Goal: Check status: Check status

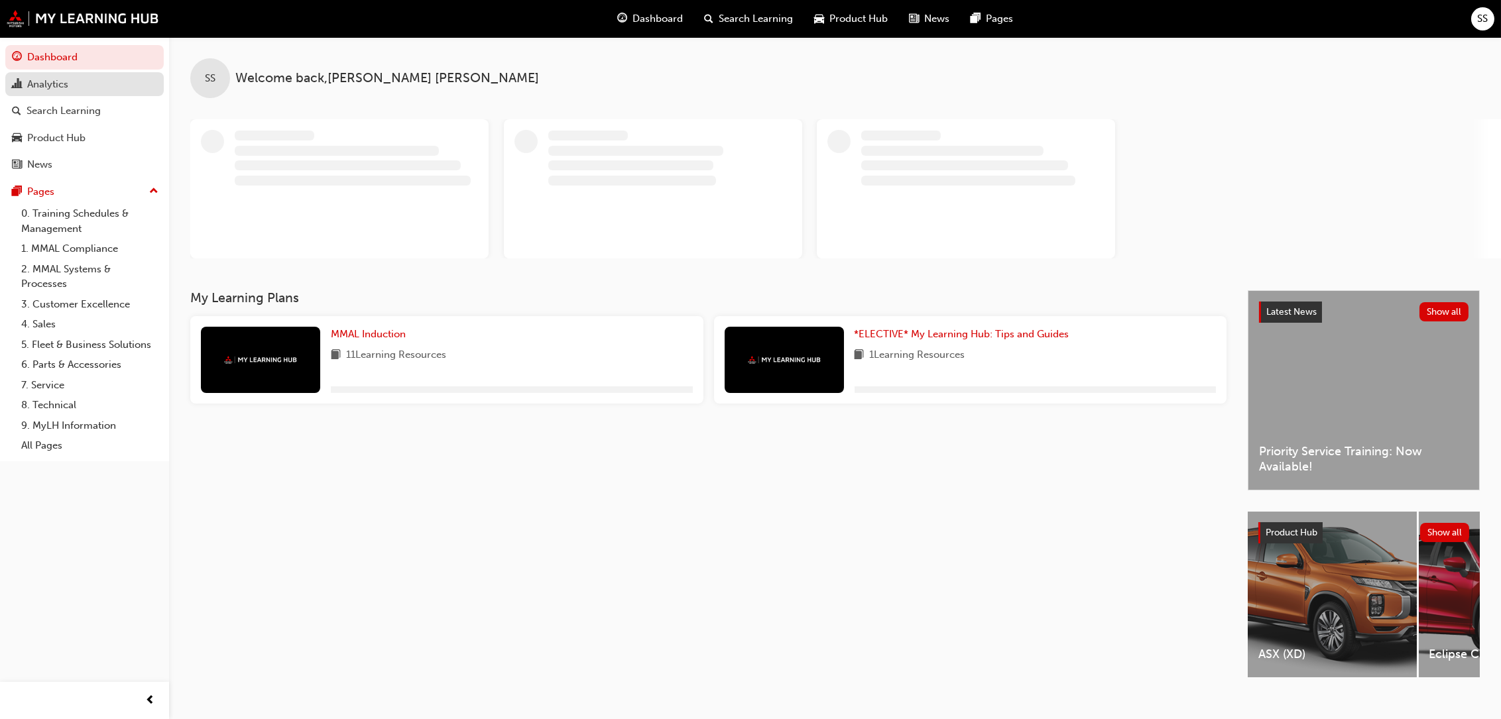
click at [51, 86] on div "Analytics" at bounding box center [47, 84] width 41 height 15
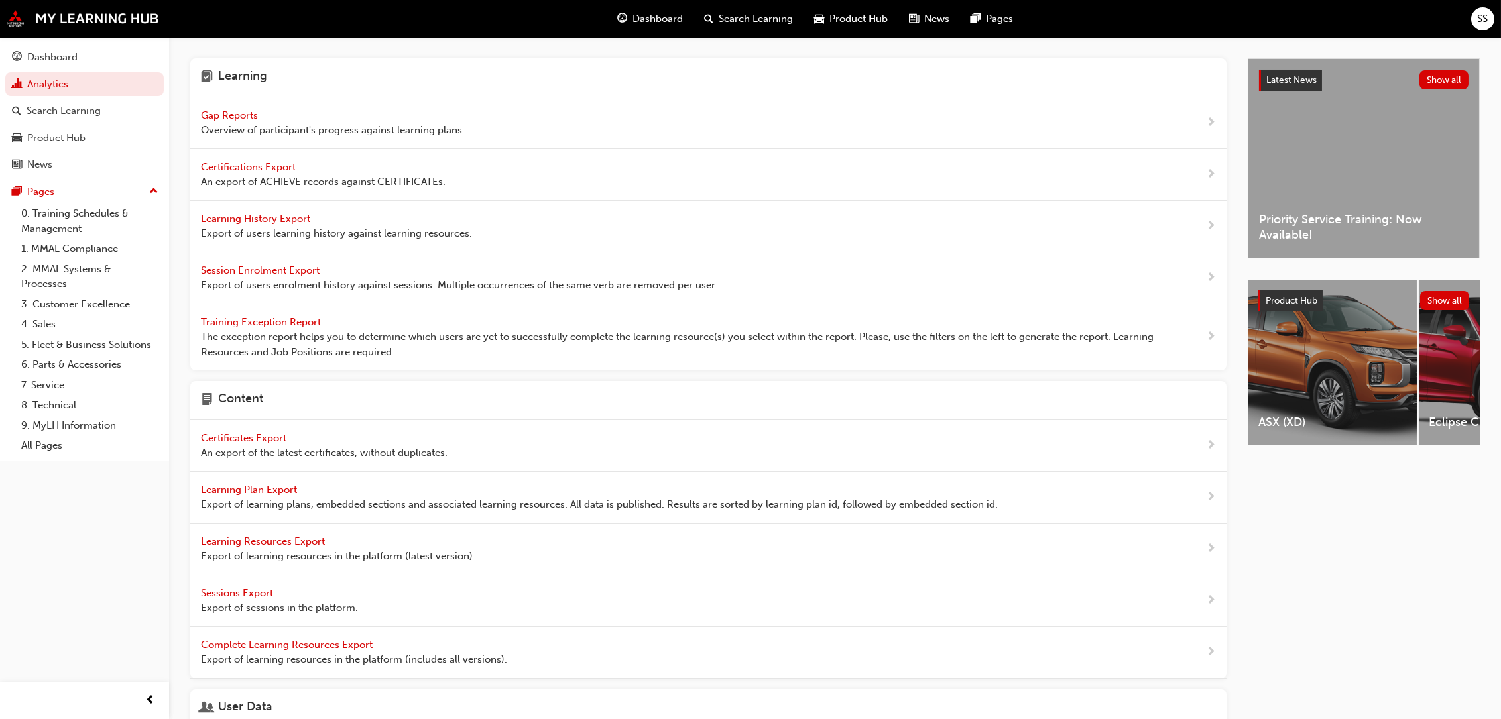
click at [237, 112] on span "Gap Reports" at bounding box center [231, 115] width 60 height 12
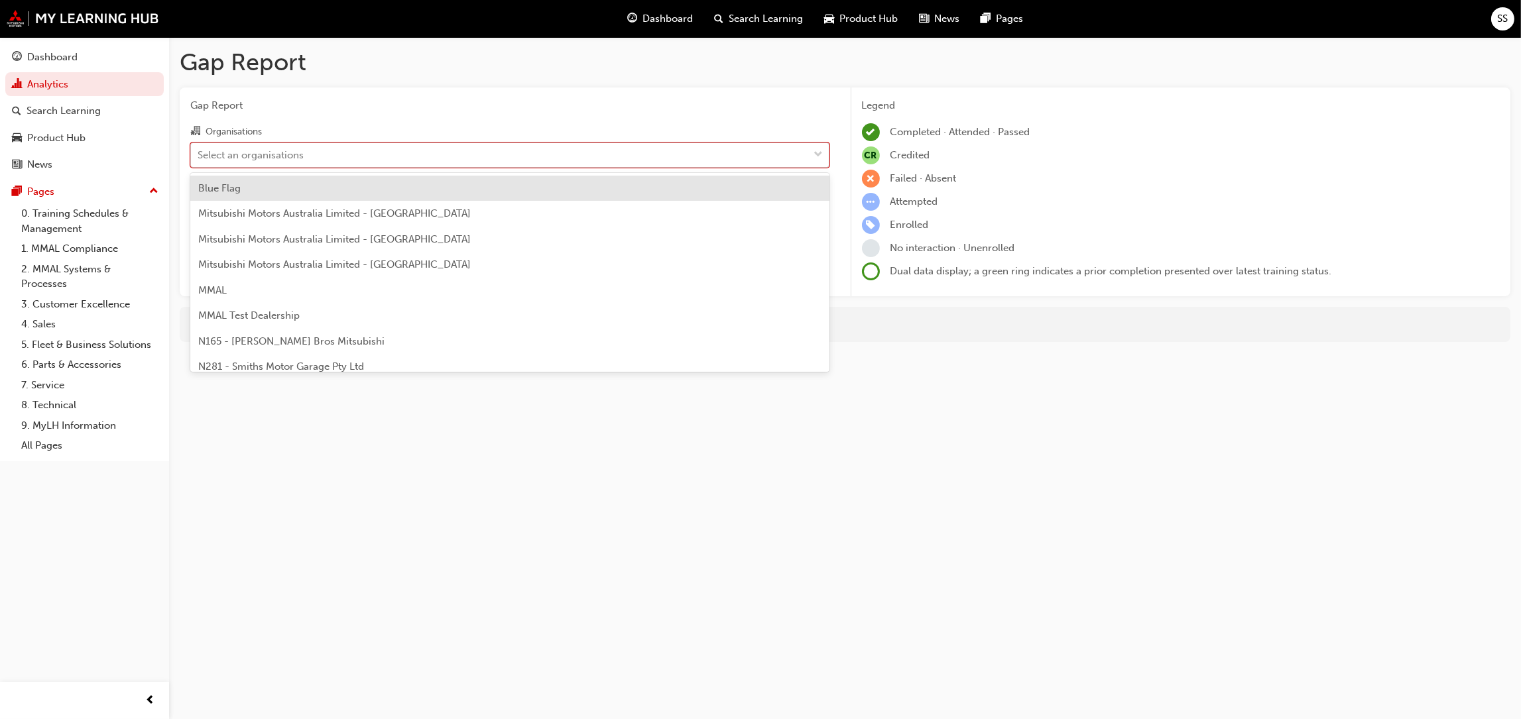
click at [821, 148] on span "down-icon" at bounding box center [818, 154] width 9 height 17
click at [199, 148] on input "Organisations option Blue Flag focused, 1 of 202. 202 results available. Use Up…" at bounding box center [198, 153] width 1 height 11
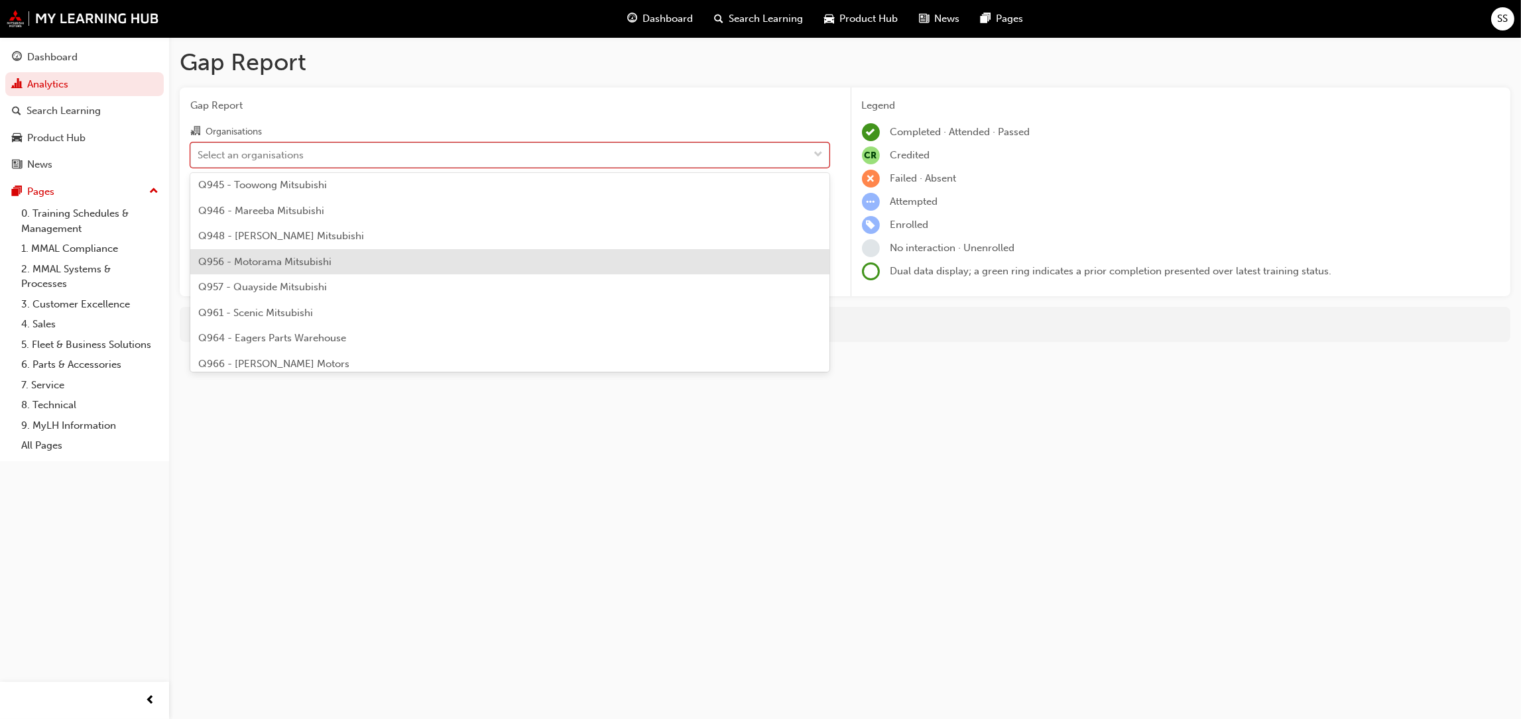
scroll to position [1989, 0]
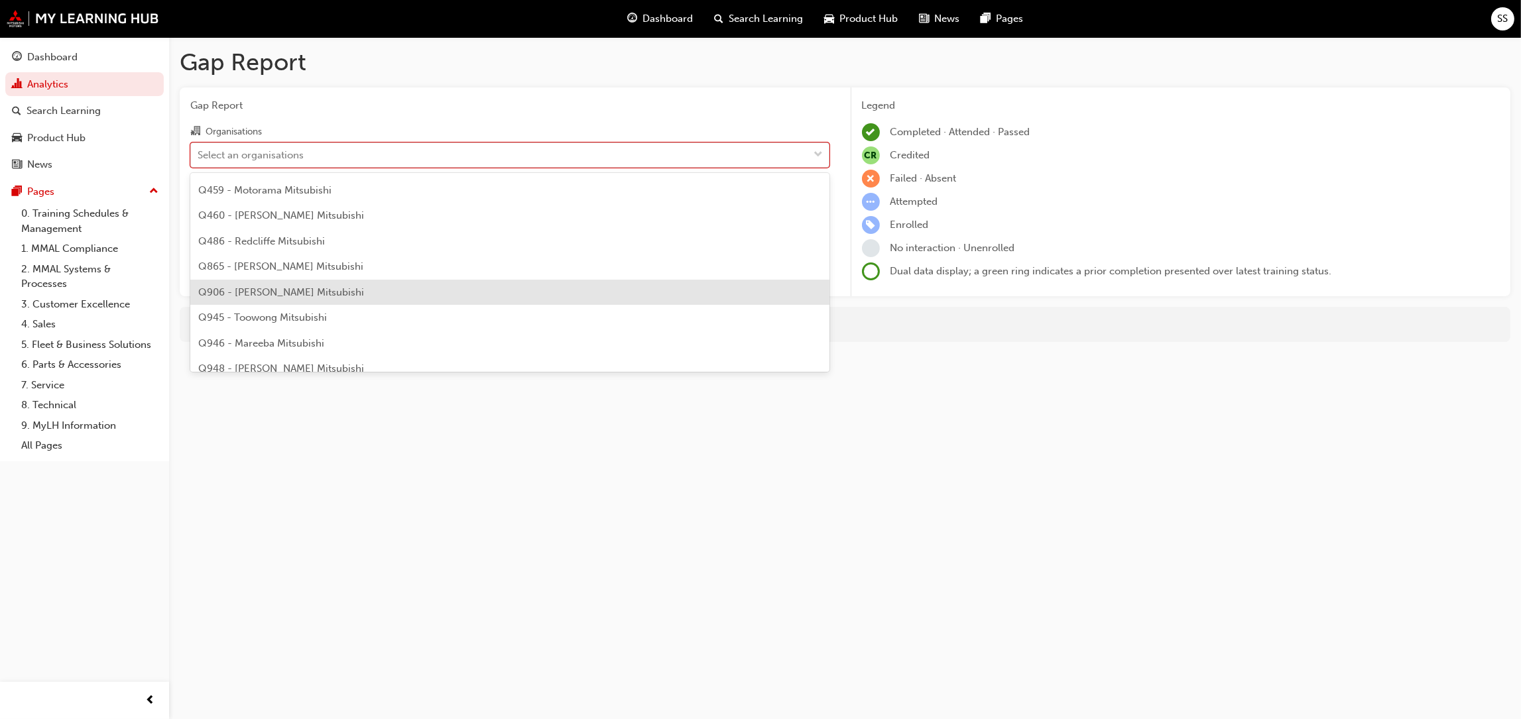
click at [233, 288] on span "Q906 - [PERSON_NAME] Mitsubishi" at bounding box center [281, 292] width 166 height 12
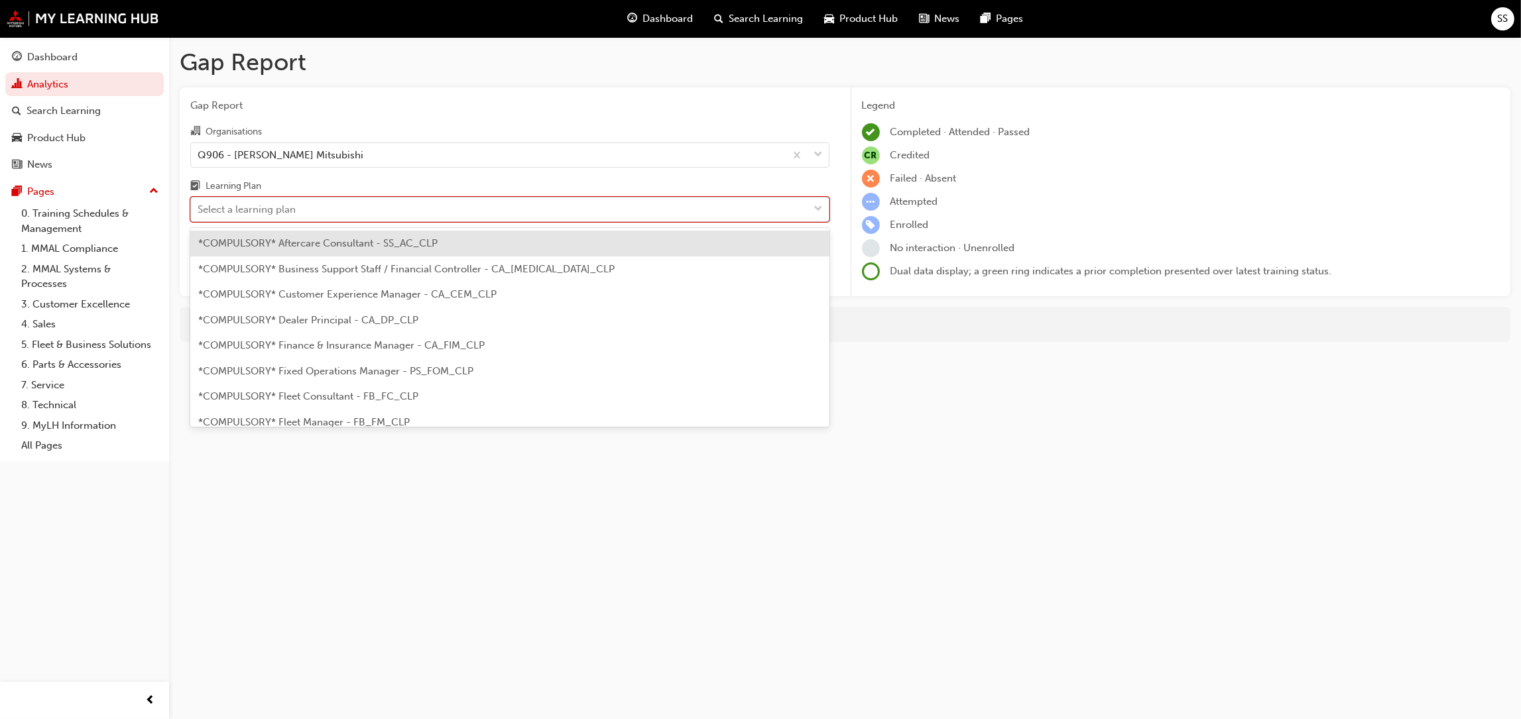
click at [329, 203] on div "Select a learning plan" at bounding box center [500, 209] width 618 height 23
click at [199, 203] on input "Learning Plan option *COMPULSORY* Aftercare Consultant - SS_AC_CLP focused, 1 o…" at bounding box center [198, 208] width 1 height 11
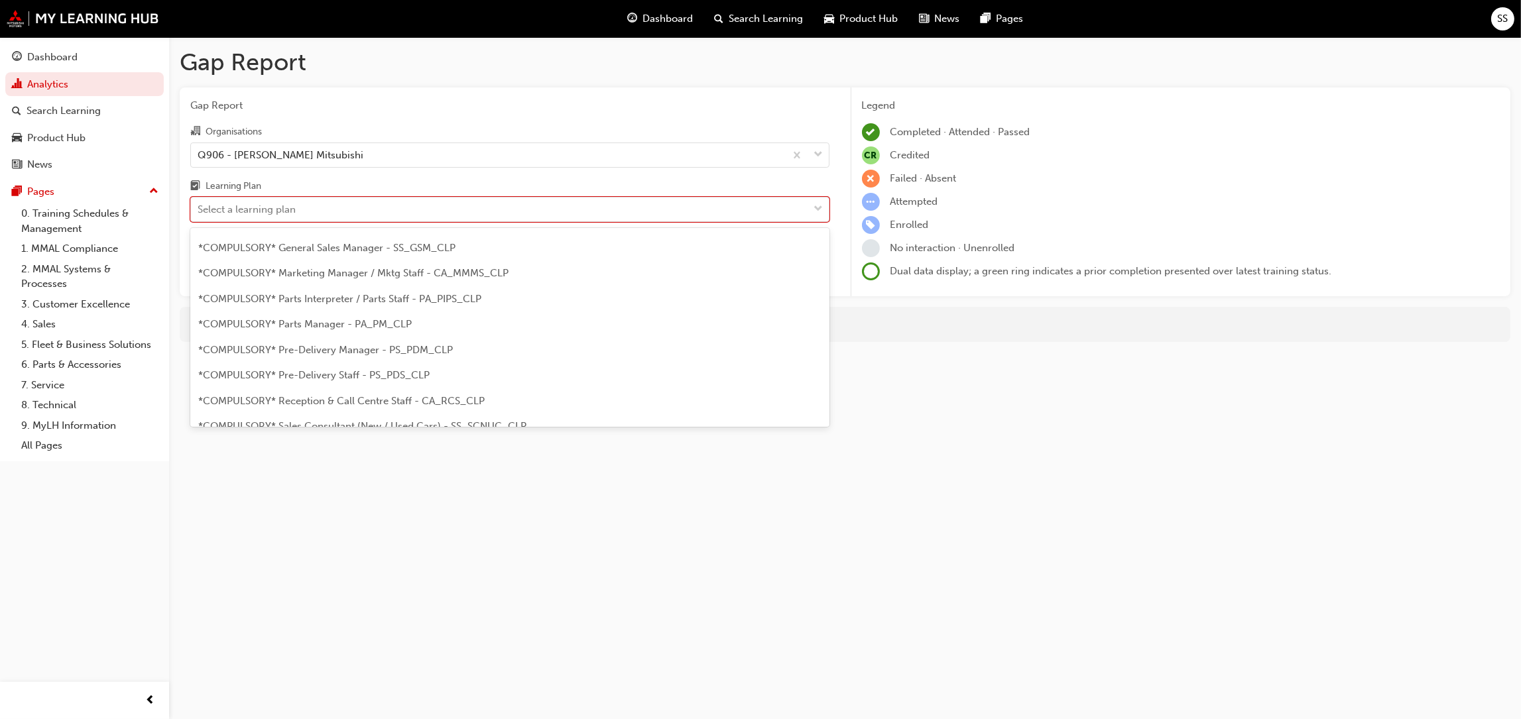
scroll to position [309, 0]
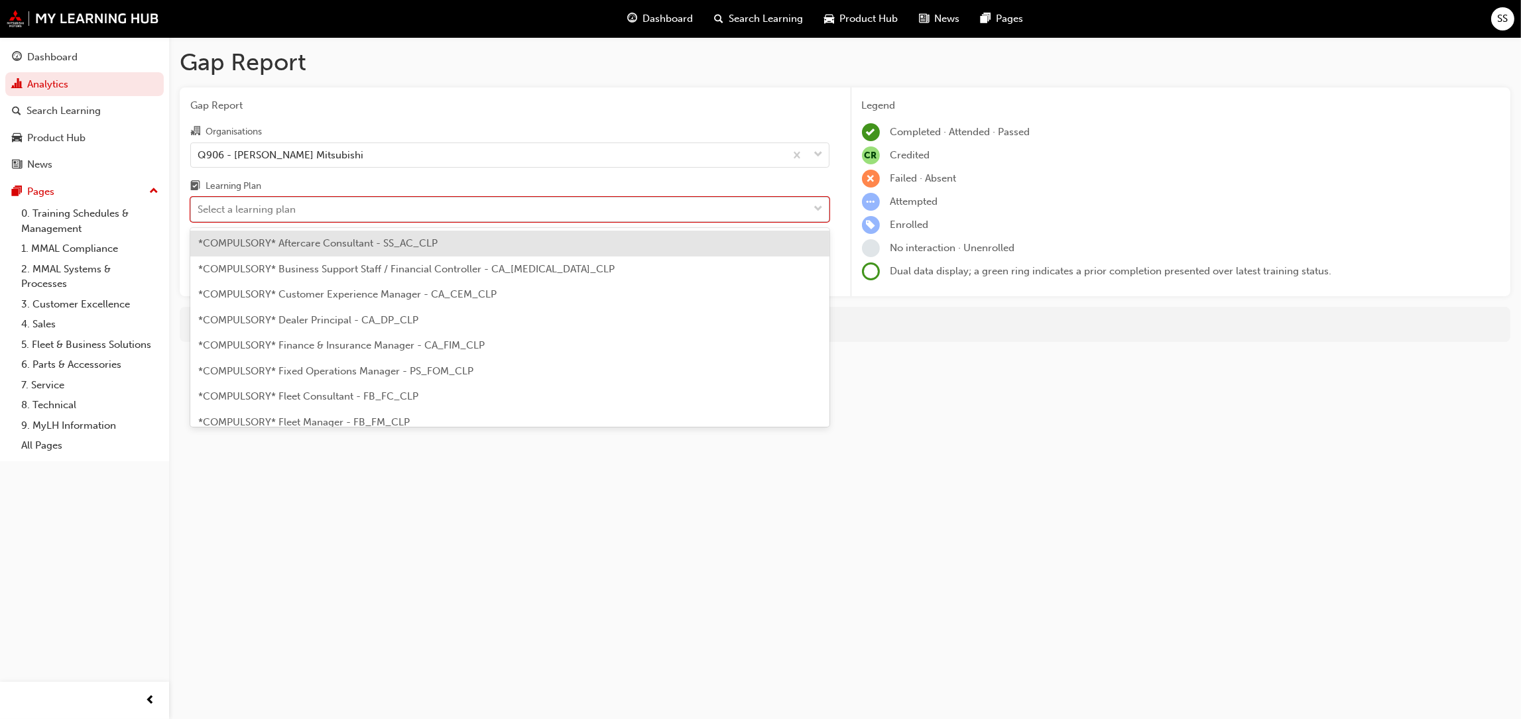
click at [817, 207] on span "down-icon" at bounding box center [818, 209] width 9 height 17
click at [199, 207] on input "Learning Plan option *COMPULSORY* Aftercare Consultant - SS_AC_CLP focused, 1 o…" at bounding box center [198, 208] width 1 height 11
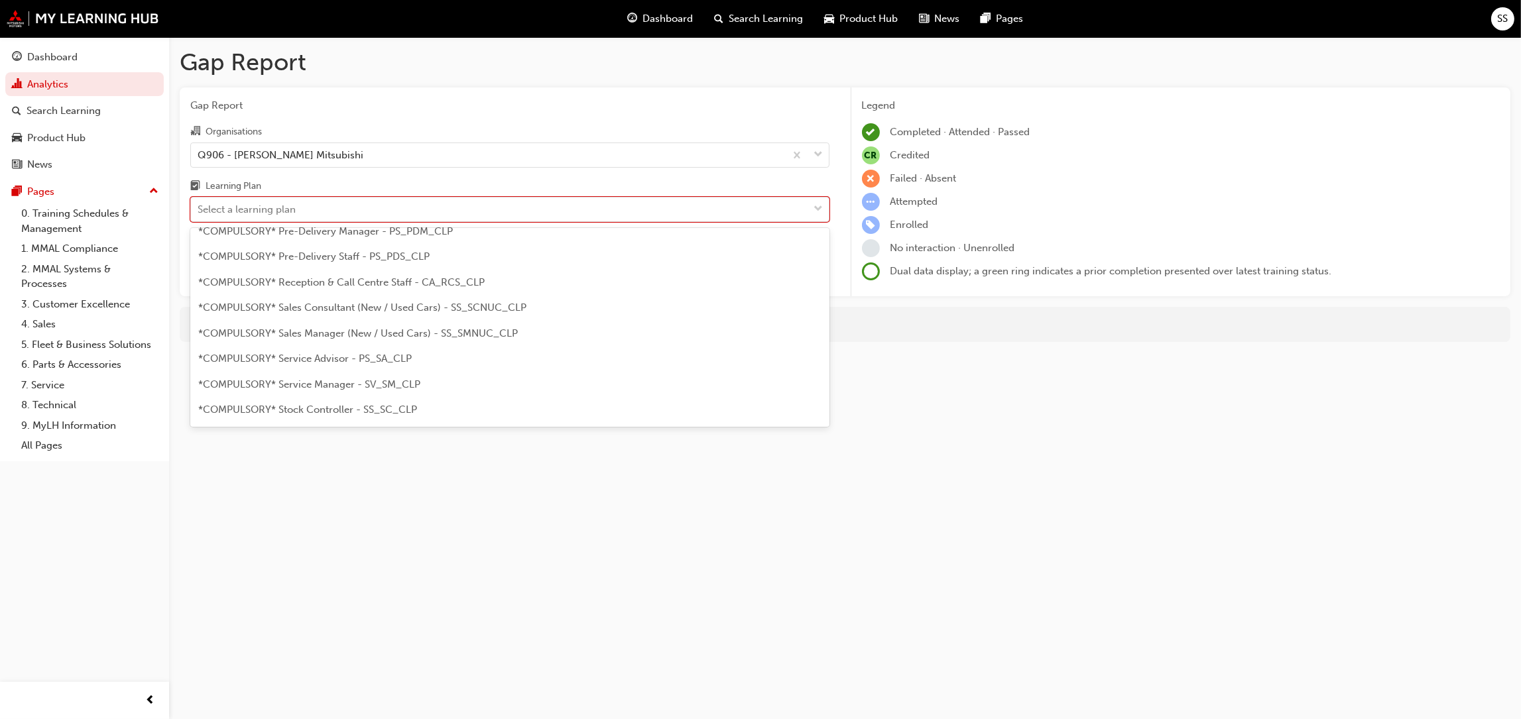
scroll to position [383, 0]
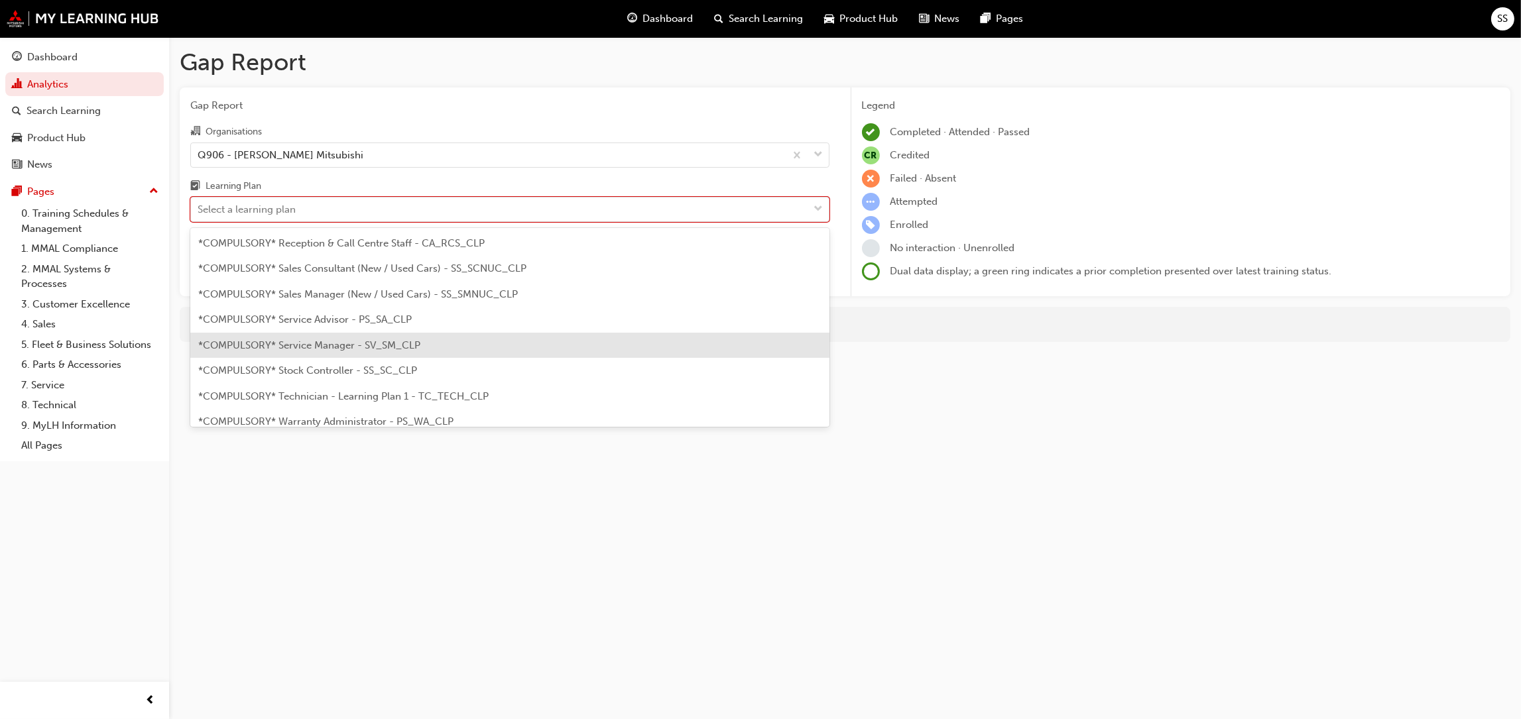
click at [304, 343] on span "*COMPULSORY* Service Manager - SV_SM_CLP" at bounding box center [309, 345] width 222 height 12
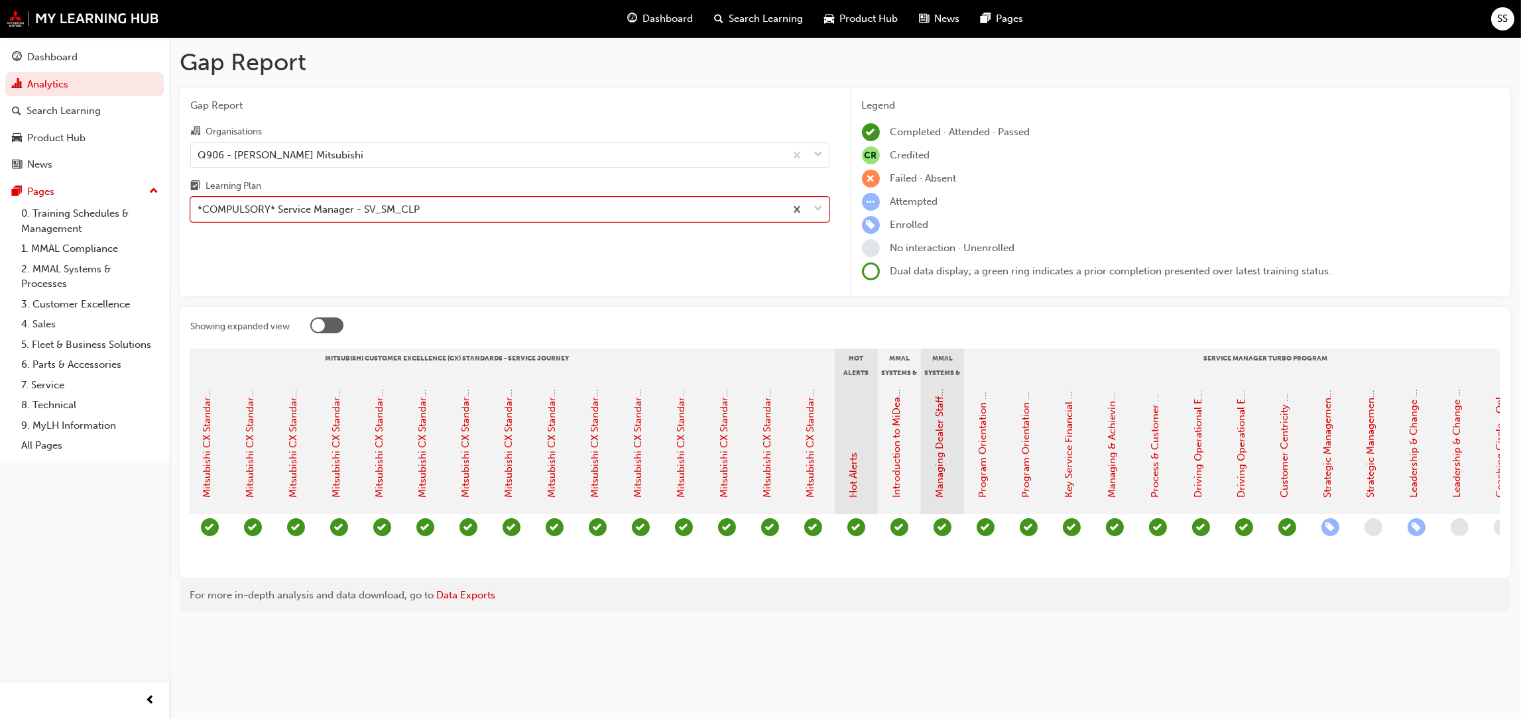
scroll to position [0, 759]
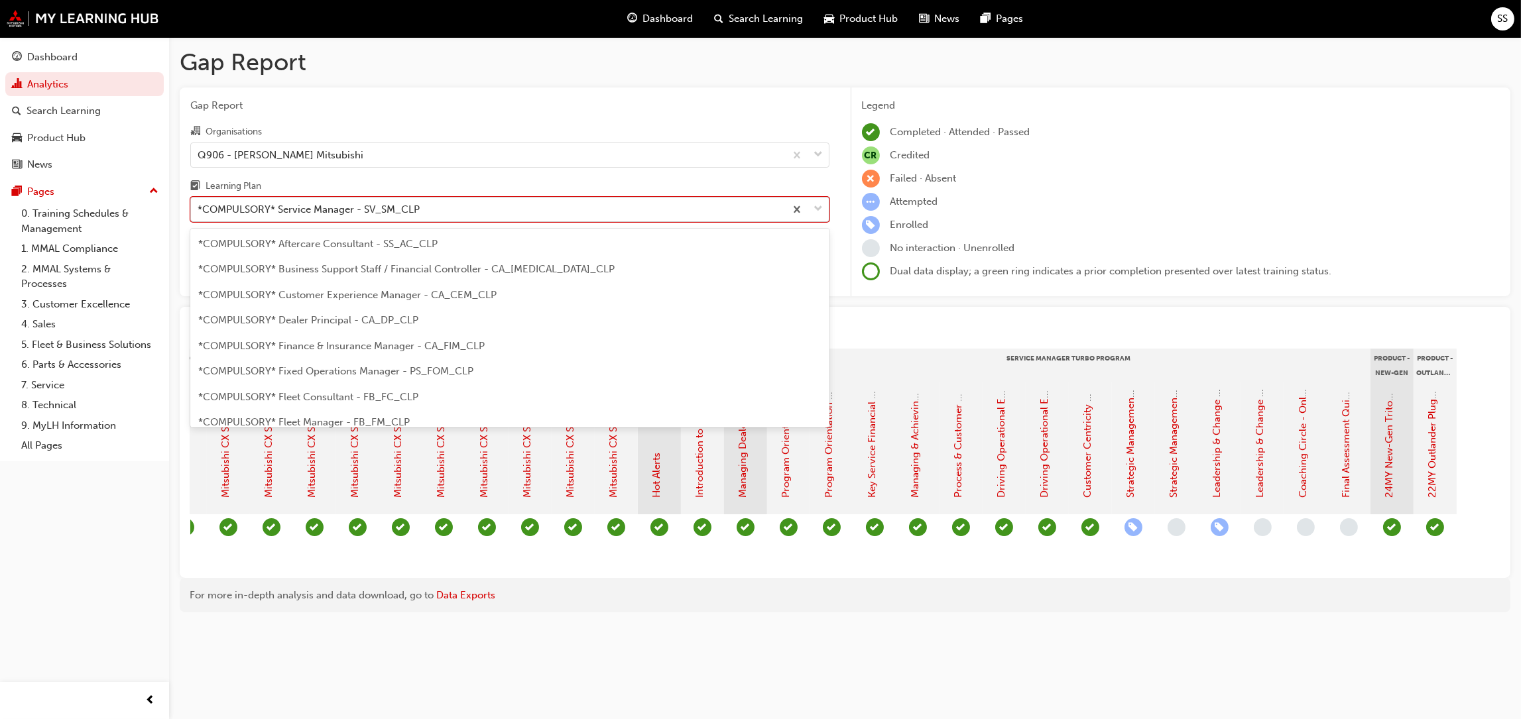
click at [818, 211] on span "down-icon" at bounding box center [818, 209] width 9 height 17
click at [199, 211] on input "Learning Plan option *COMPULSORY* Service Manager - SV_SM_CLP, selected. option…" at bounding box center [198, 208] width 1 height 11
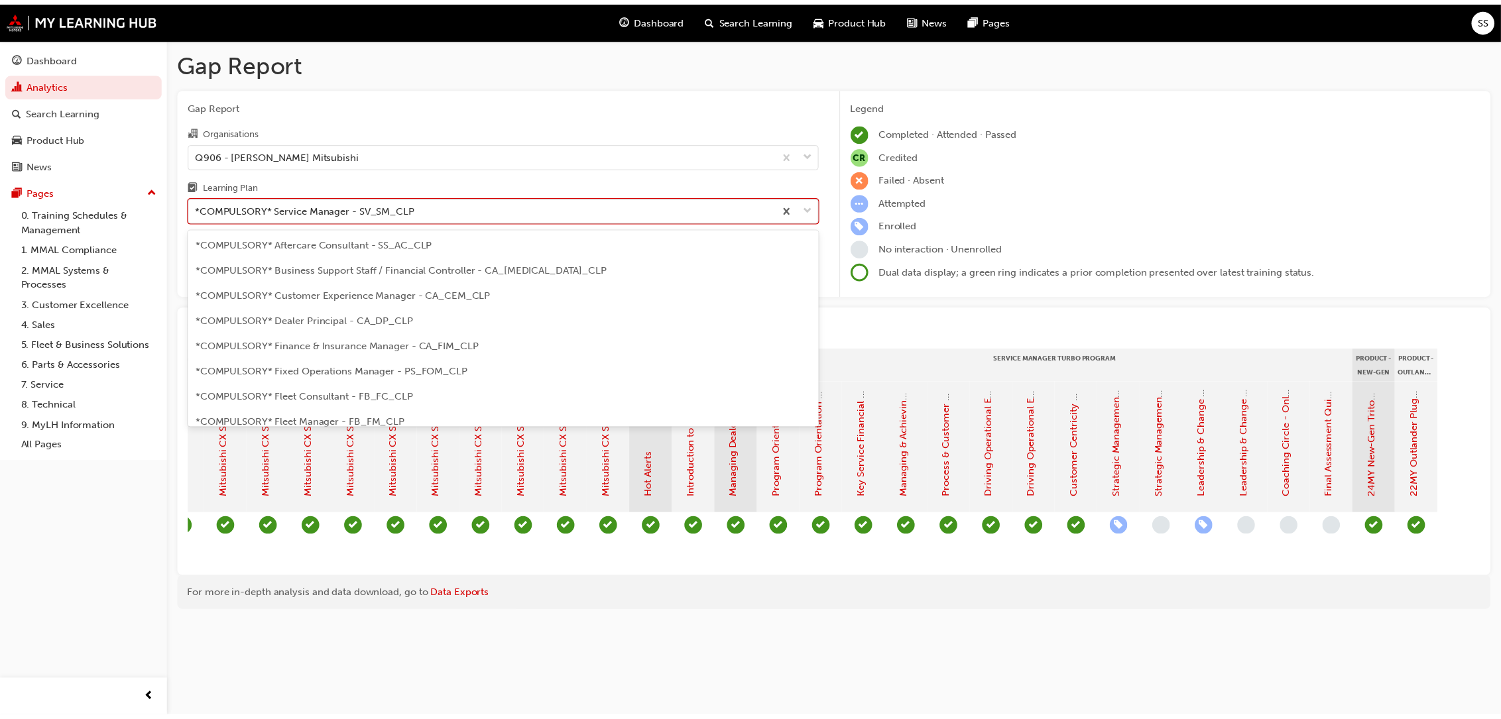
scroll to position [322, 0]
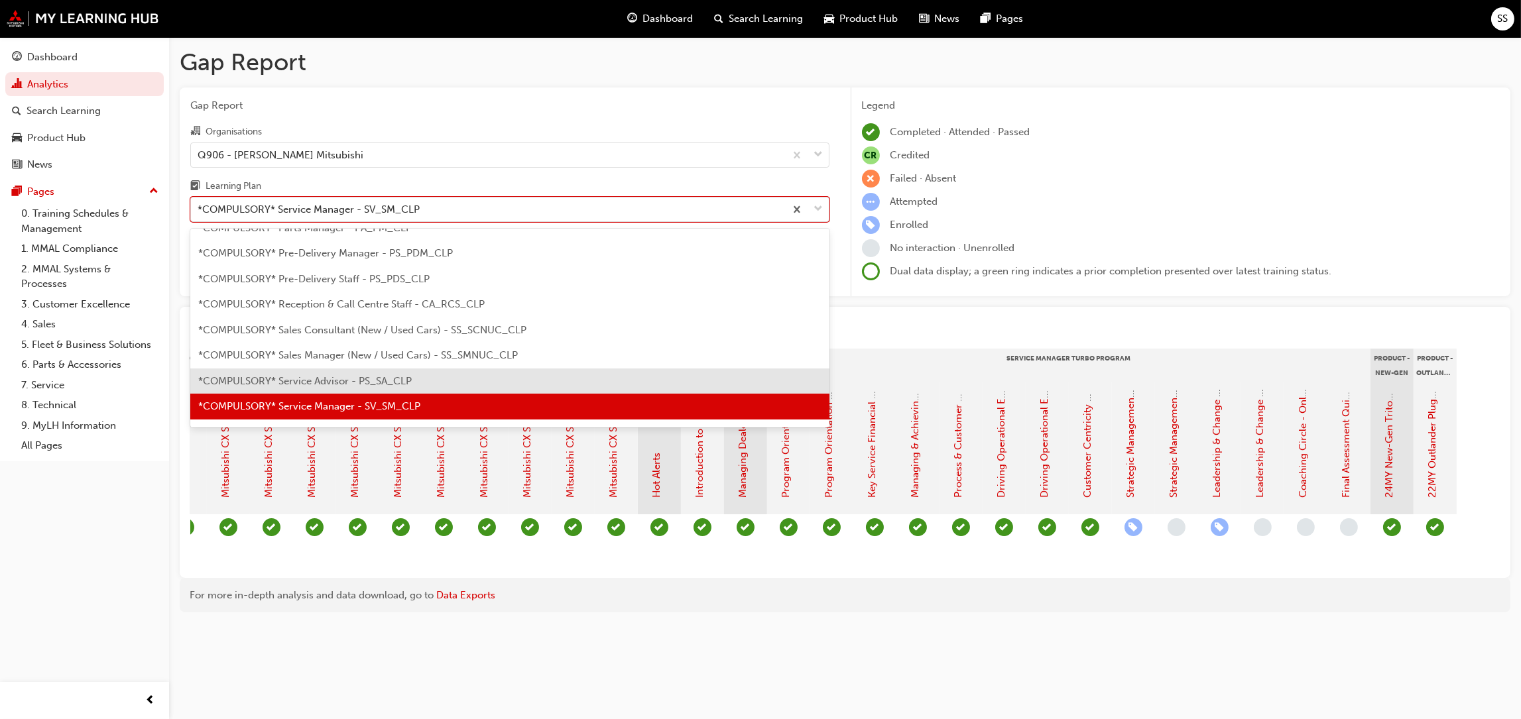
click at [382, 380] on span "*COMPULSORY* Service Advisor - PS_SA_CLP" at bounding box center [304, 381] width 213 height 12
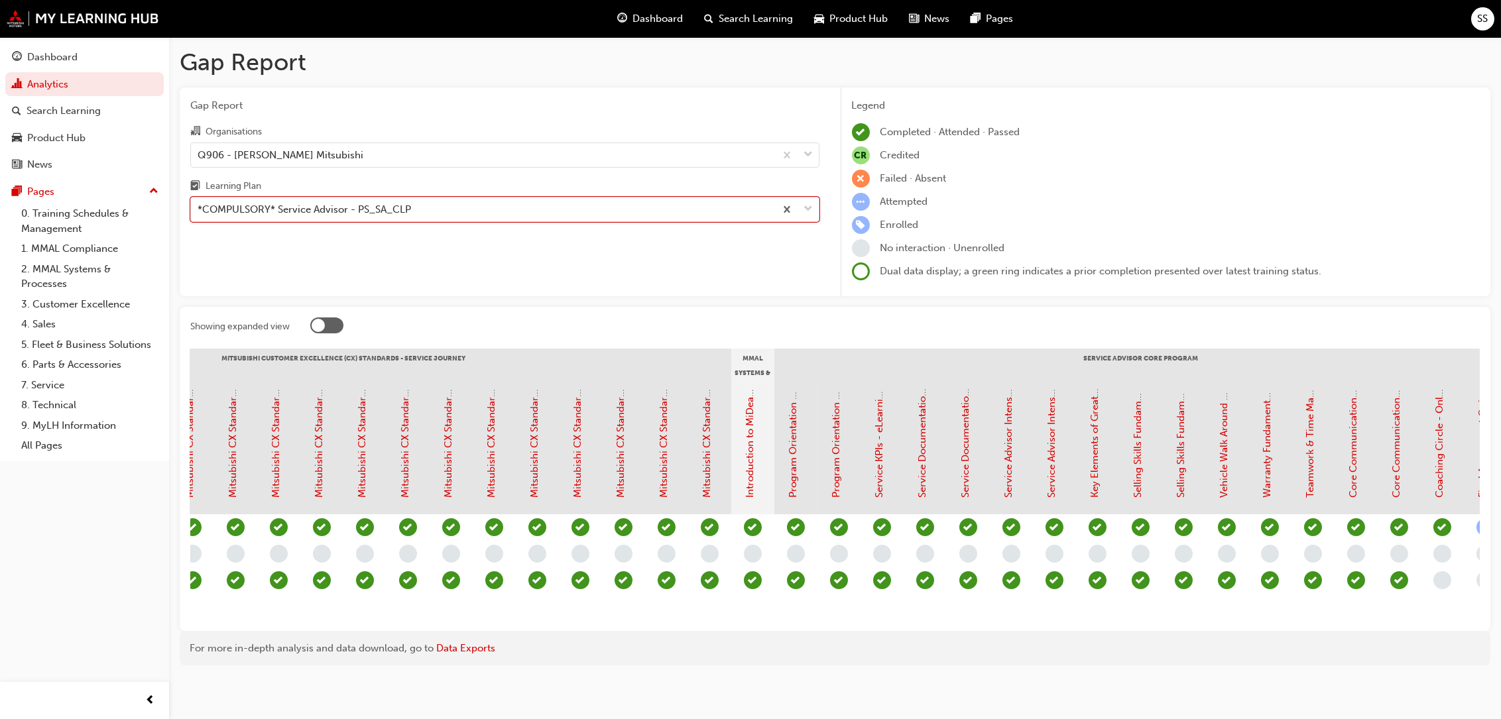
scroll to position [0, 865]
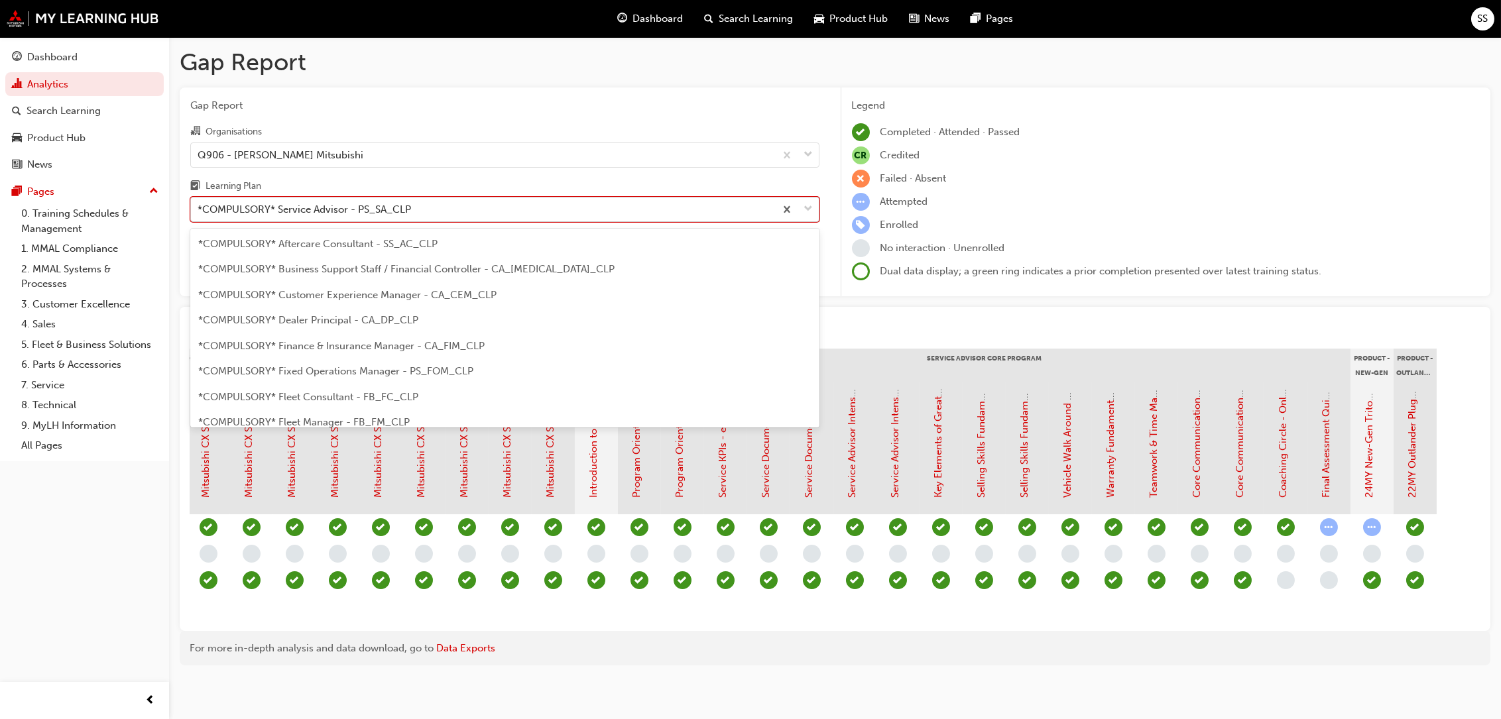
click at [809, 209] on span "down-icon" at bounding box center [808, 209] width 9 height 17
click at [199, 209] on input "Learning Plan option *COMPULSORY* Service Advisor - PS_SA_CLP, selected. option…" at bounding box center [198, 208] width 1 height 11
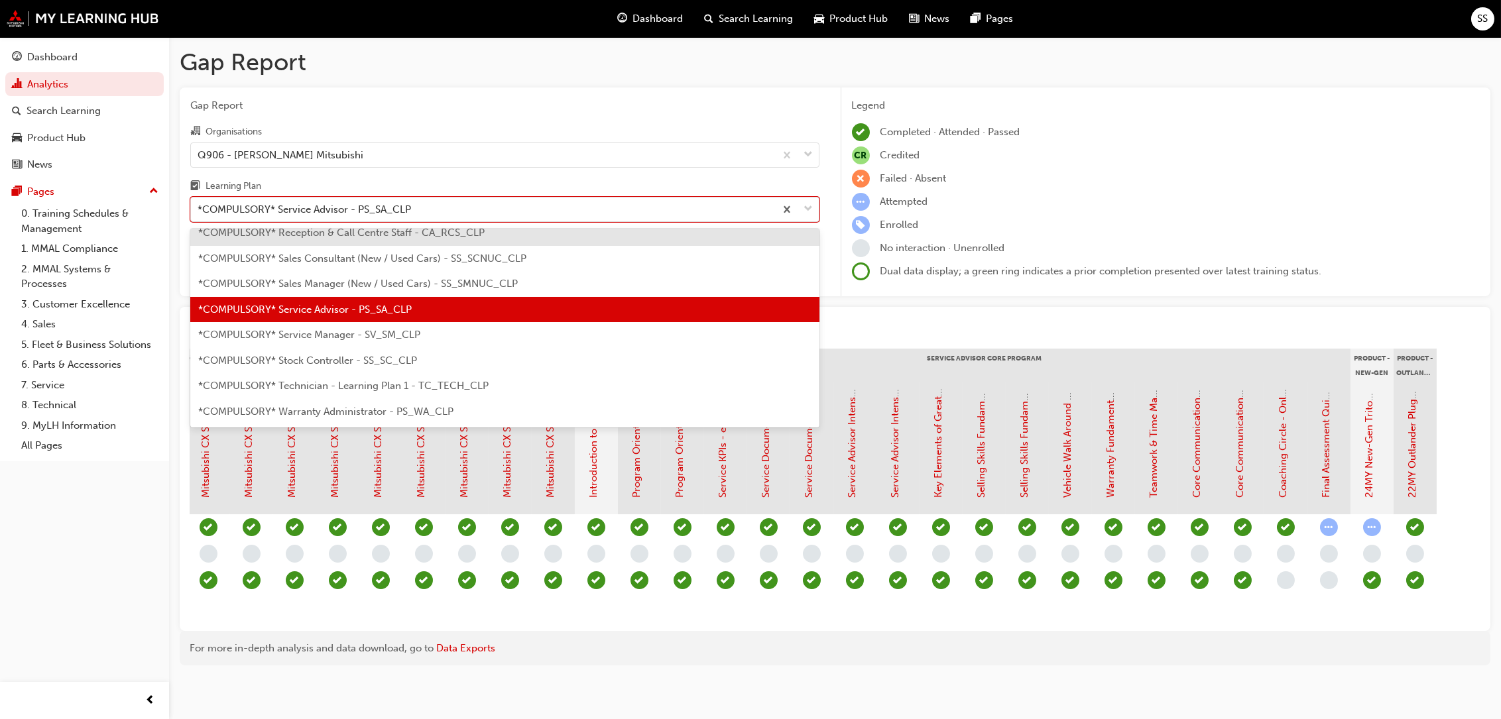
scroll to position [429, 0]
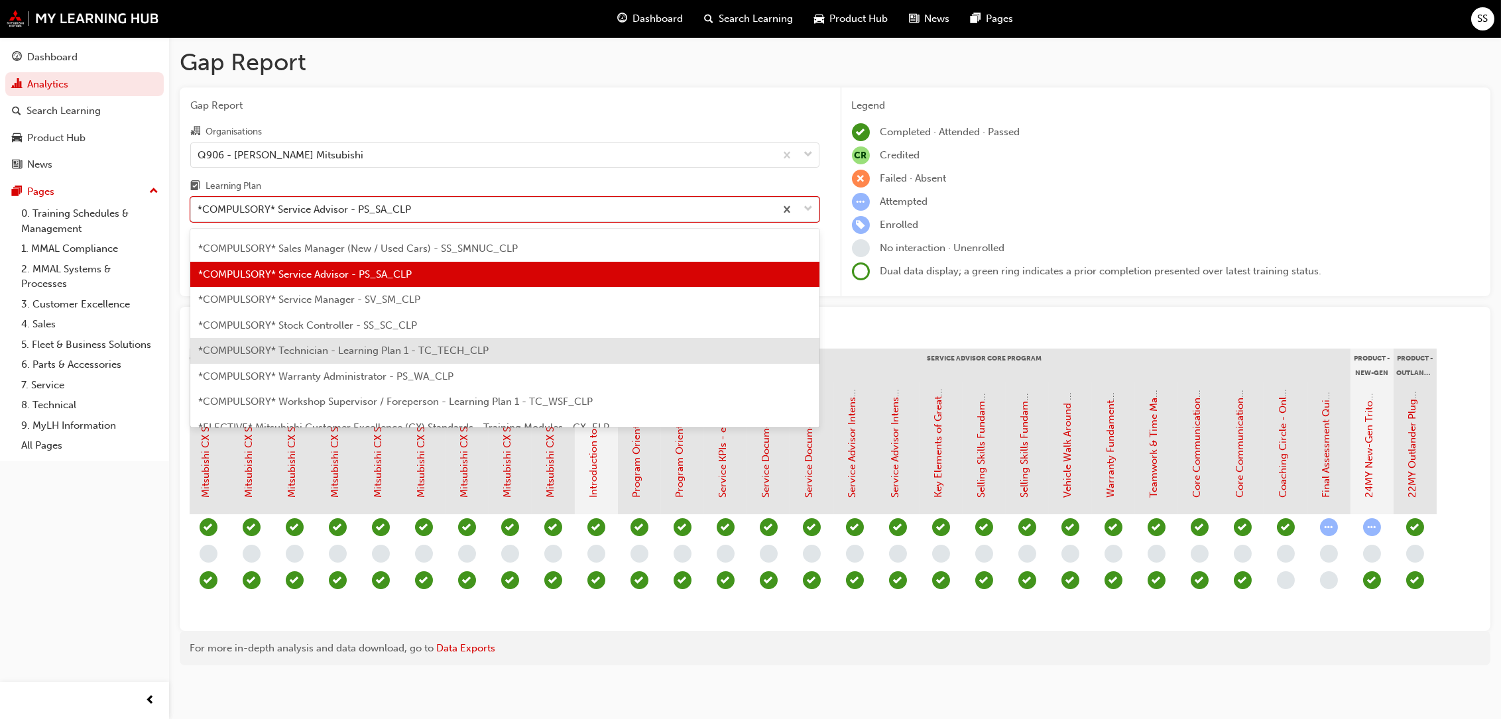
click at [335, 343] on div "*COMPULSORY* Technician - Learning Plan 1 - TC_TECH_CLP" at bounding box center [504, 351] width 629 height 26
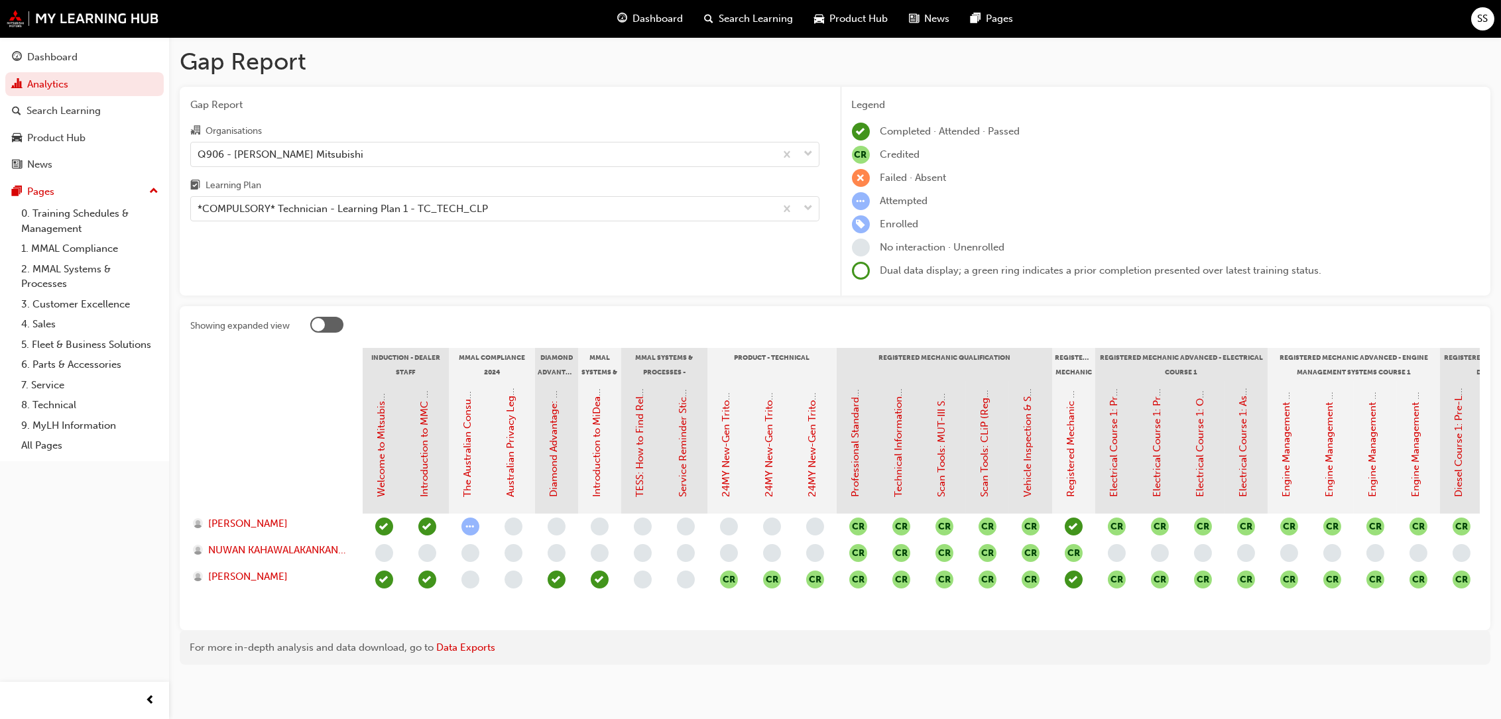
scroll to position [21, 0]
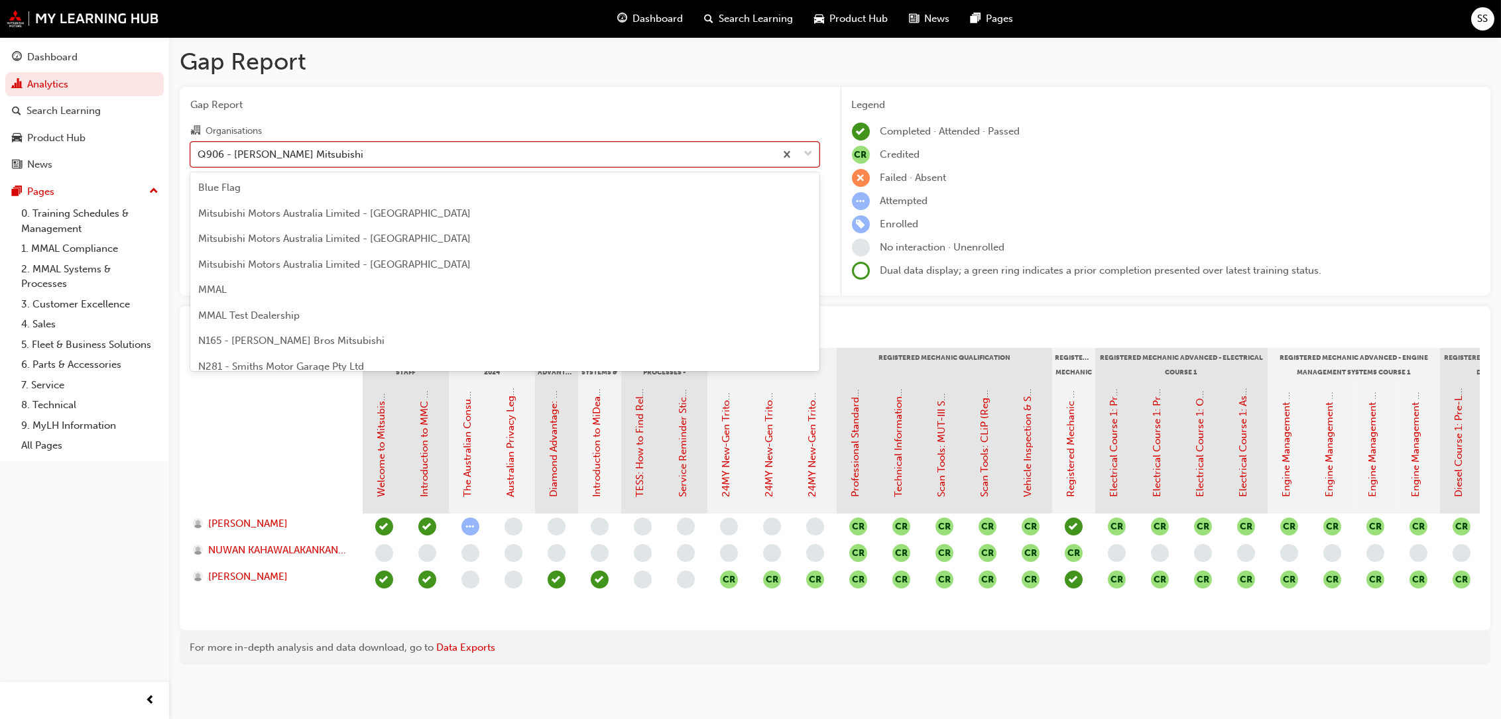
click at [807, 146] on span "down-icon" at bounding box center [808, 154] width 9 height 17
click at [199, 148] on input "Organisations option Q906 - [PERSON_NAME] Mitsubishi, selected. option Q906 - […" at bounding box center [198, 153] width 1 height 11
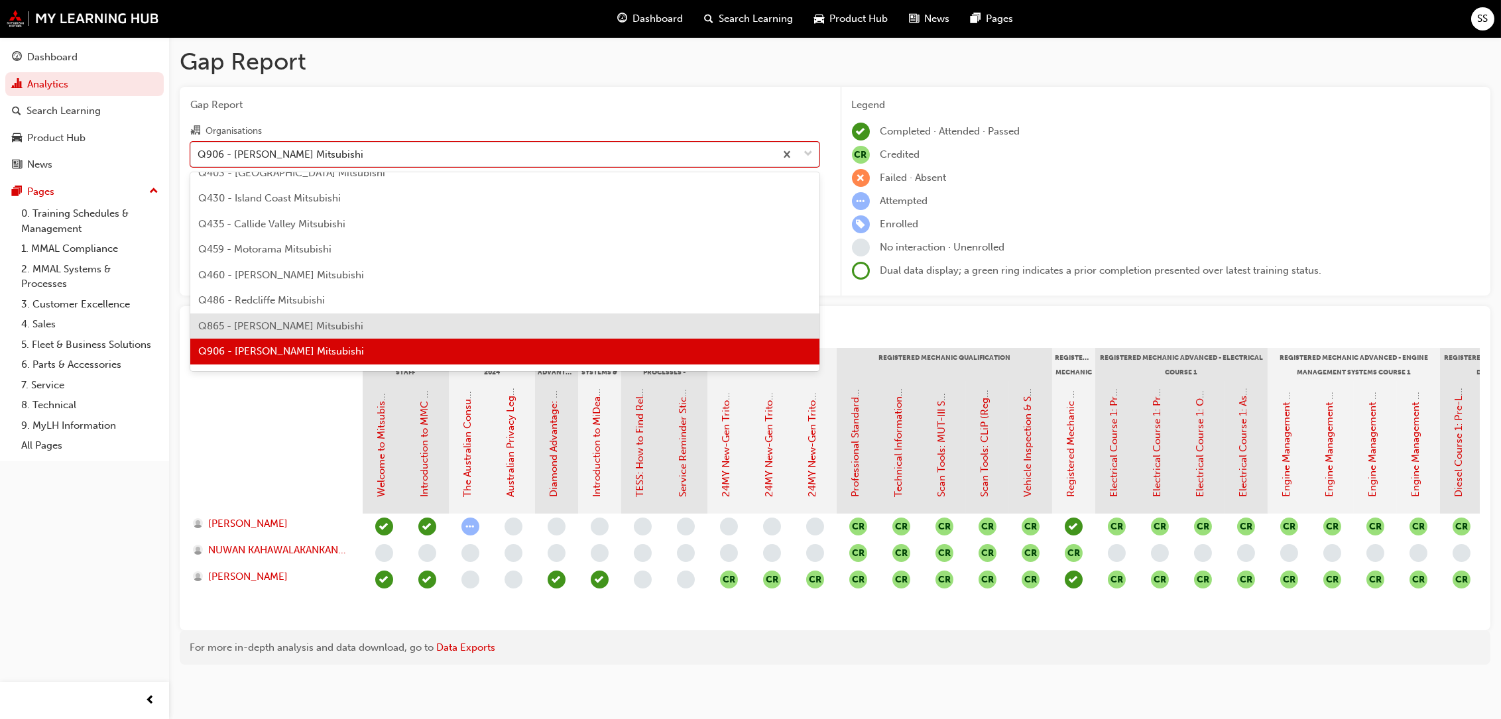
scroll to position [2327, 0]
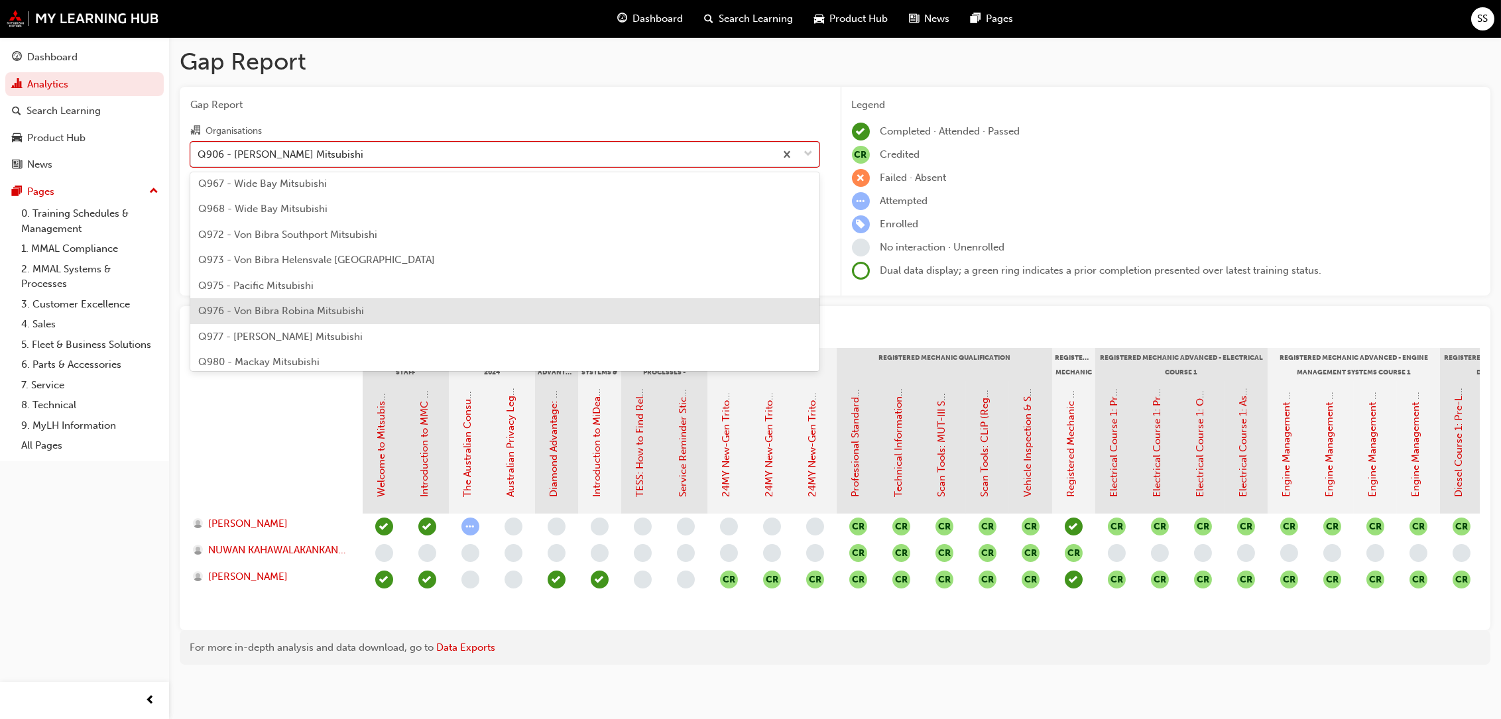
click at [270, 305] on span "Q976 - Von Bibra Robina Mitsubishi" at bounding box center [281, 311] width 166 height 12
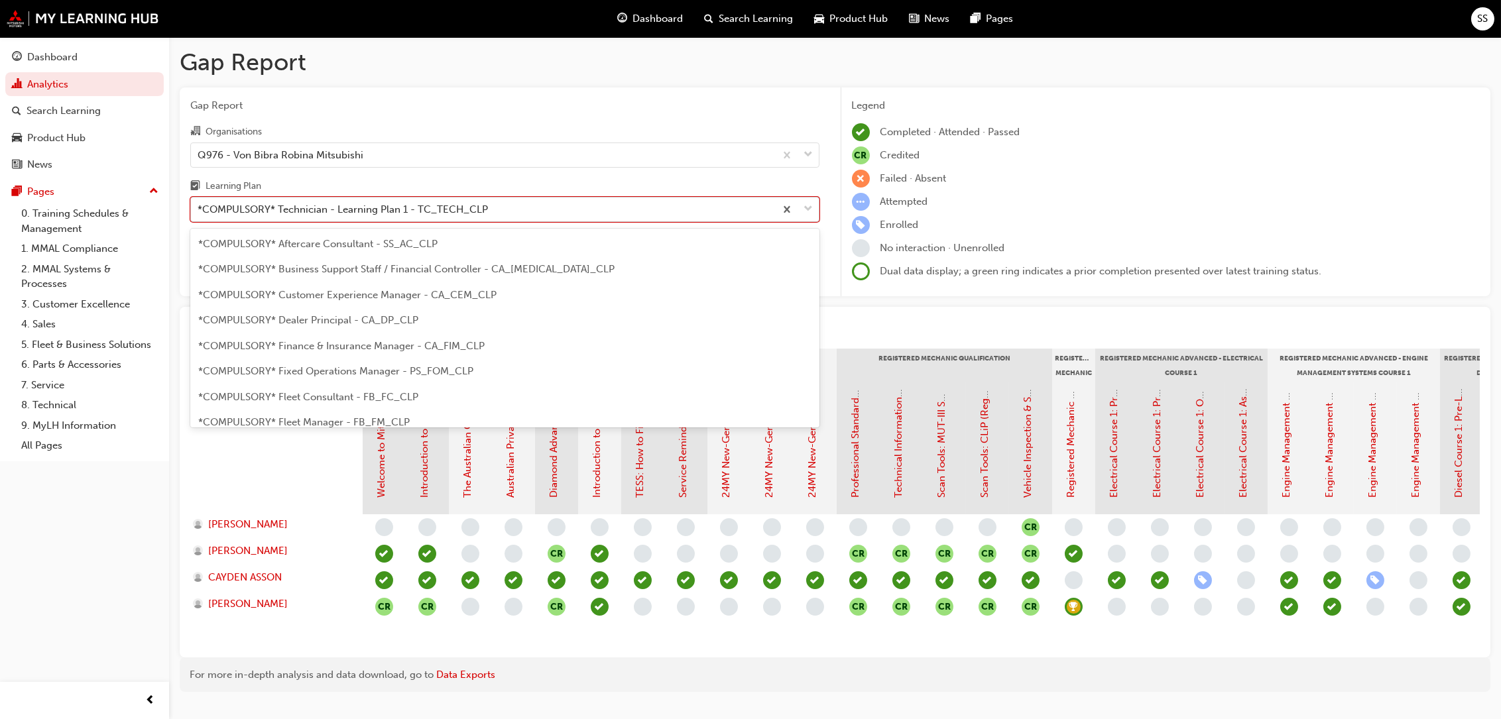
click at [811, 207] on span "down-icon" at bounding box center [808, 209] width 9 height 17
click at [199, 207] on input "Learning Plan option *COMPULSORY* Technician - Learning Plan 1 - TC_TECH_CLP, s…" at bounding box center [198, 208] width 1 height 11
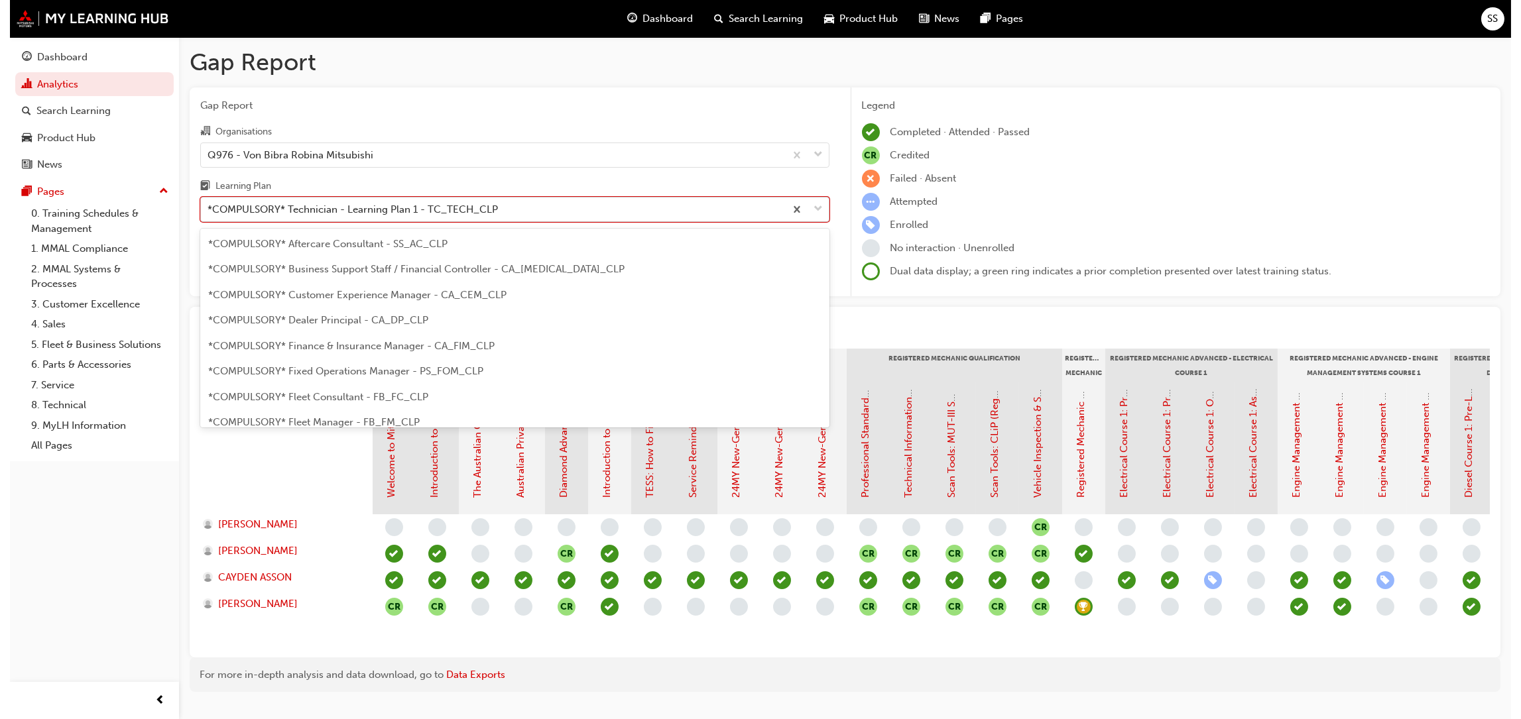
scroll to position [373, 0]
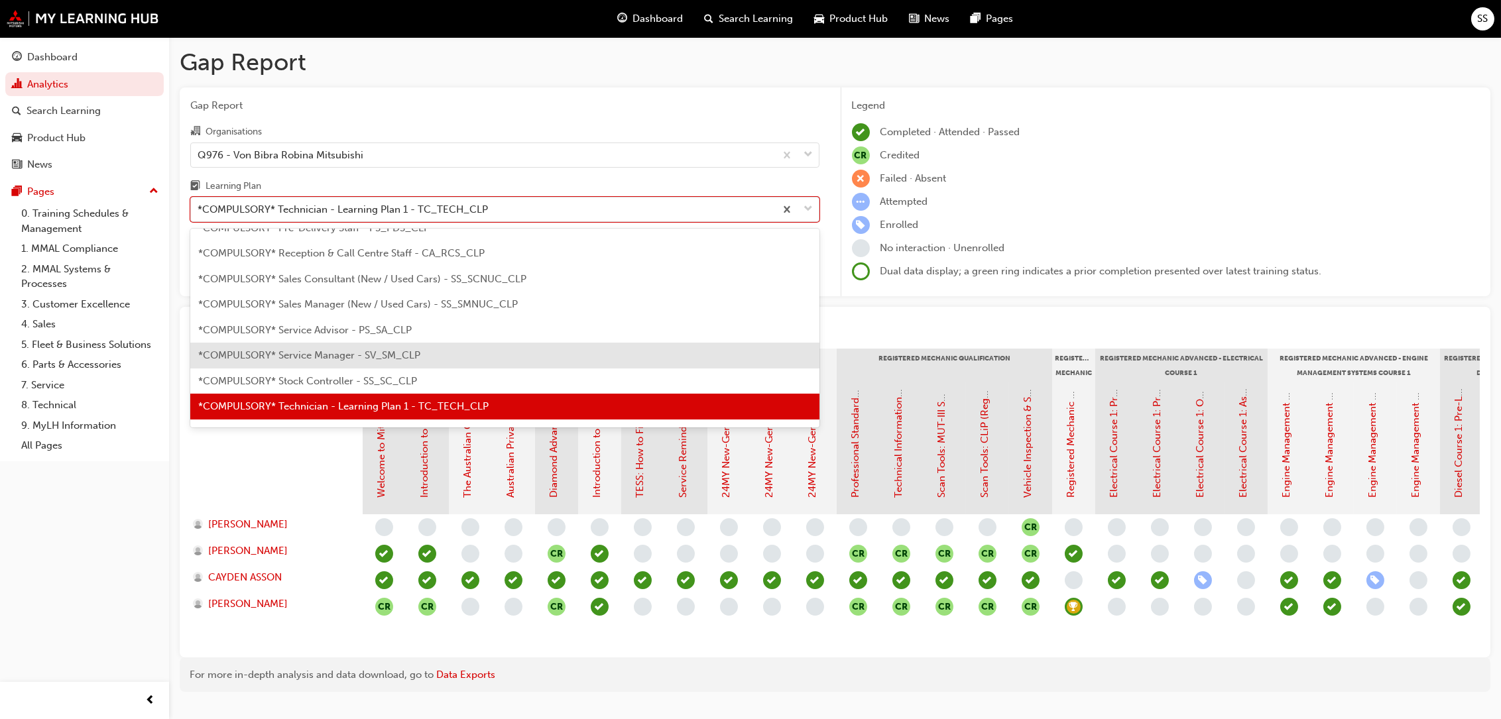
click at [349, 350] on span "*COMPULSORY* Service Manager - SV_SM_CLP" at bounding box center [309, 355] width 222 height 12
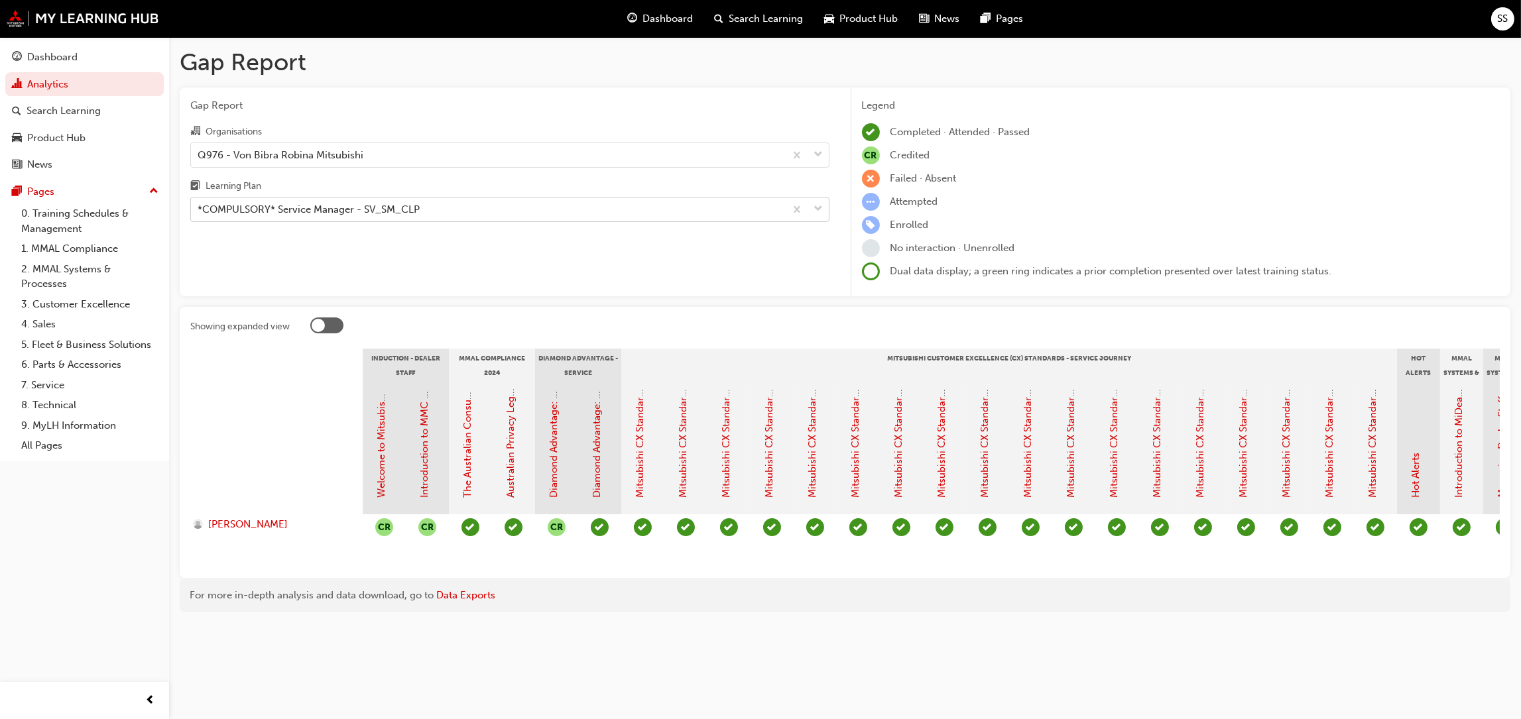
click at [816, 207] on span "down-icon" at bounding box center [818, 209] width 9 height 17
click at [199, 207] on input "Learning Plan *COMPULSORY* Service Manager - SV_SM_CLP" at bounding box center [198, 208] width 1 height 11
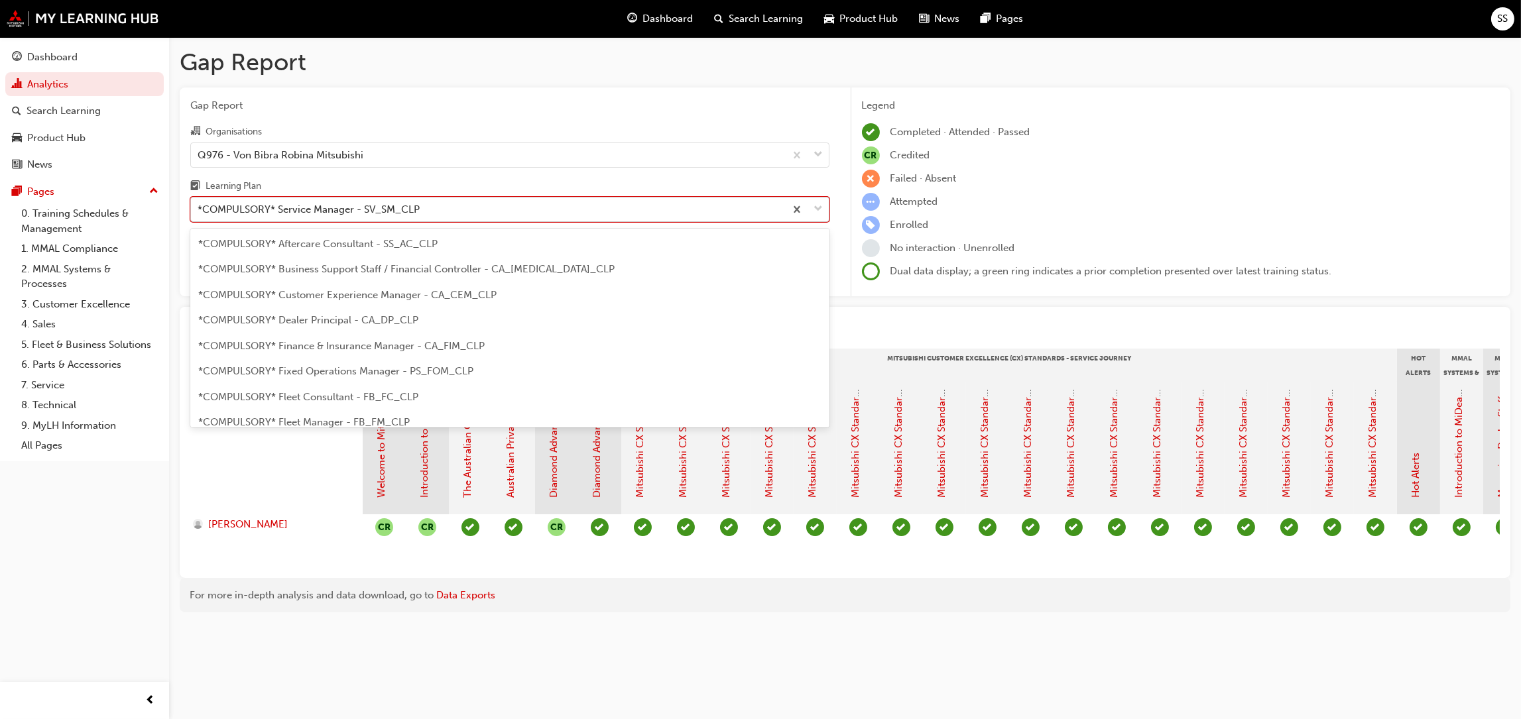
scroll to position [322, 0]
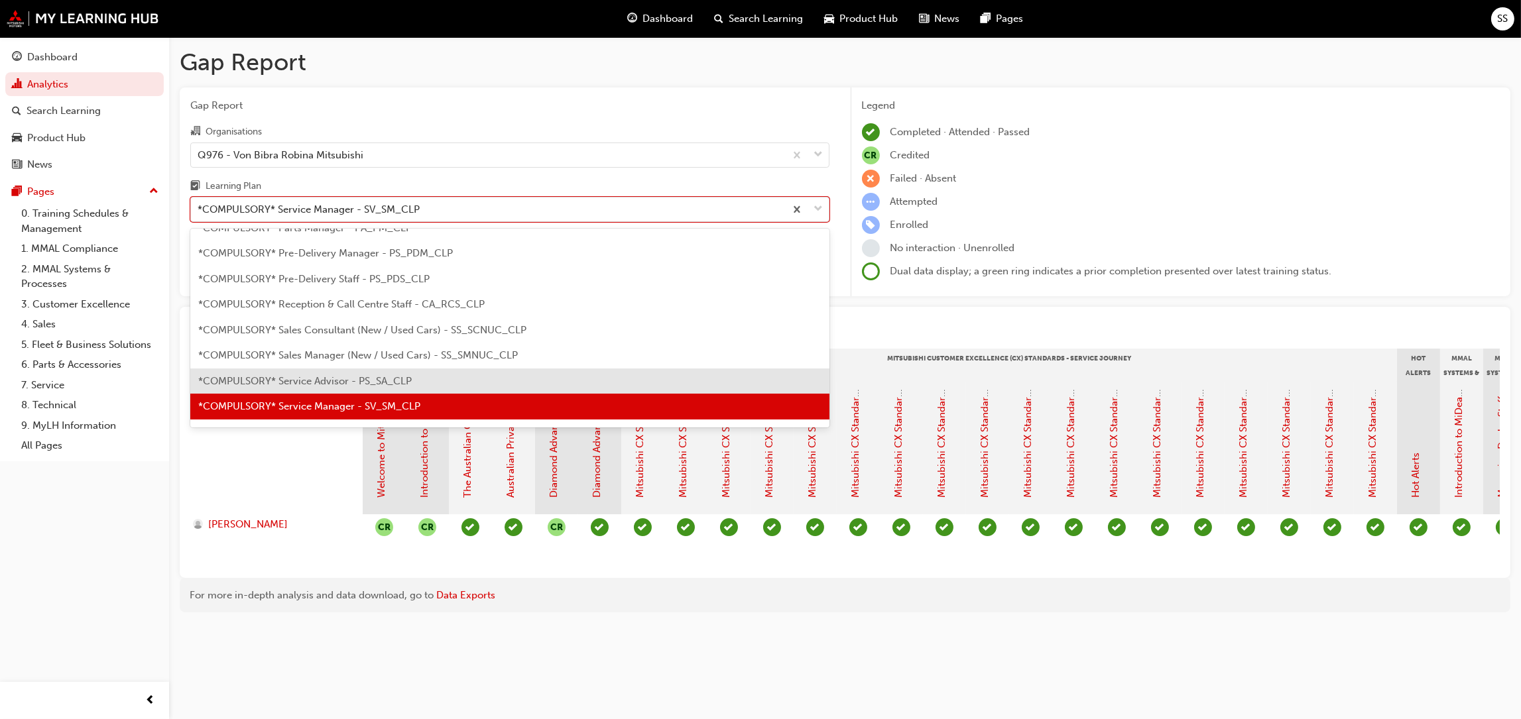
click at [345, 381] on span "*COMPULSORY* Service Advisor - PS_SA_CLP" at bounding box center [304, 381] width 213 height 12
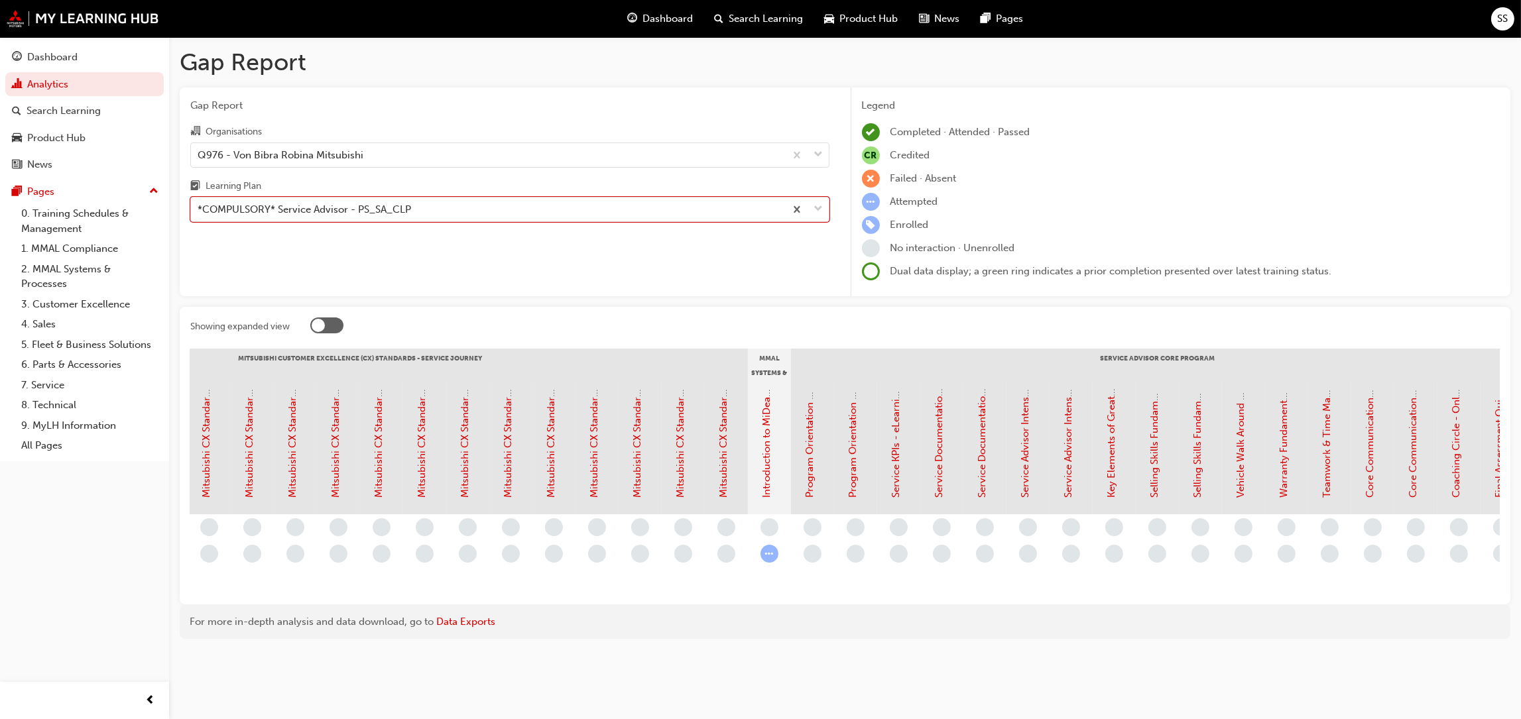
scroll to position [0, 845]
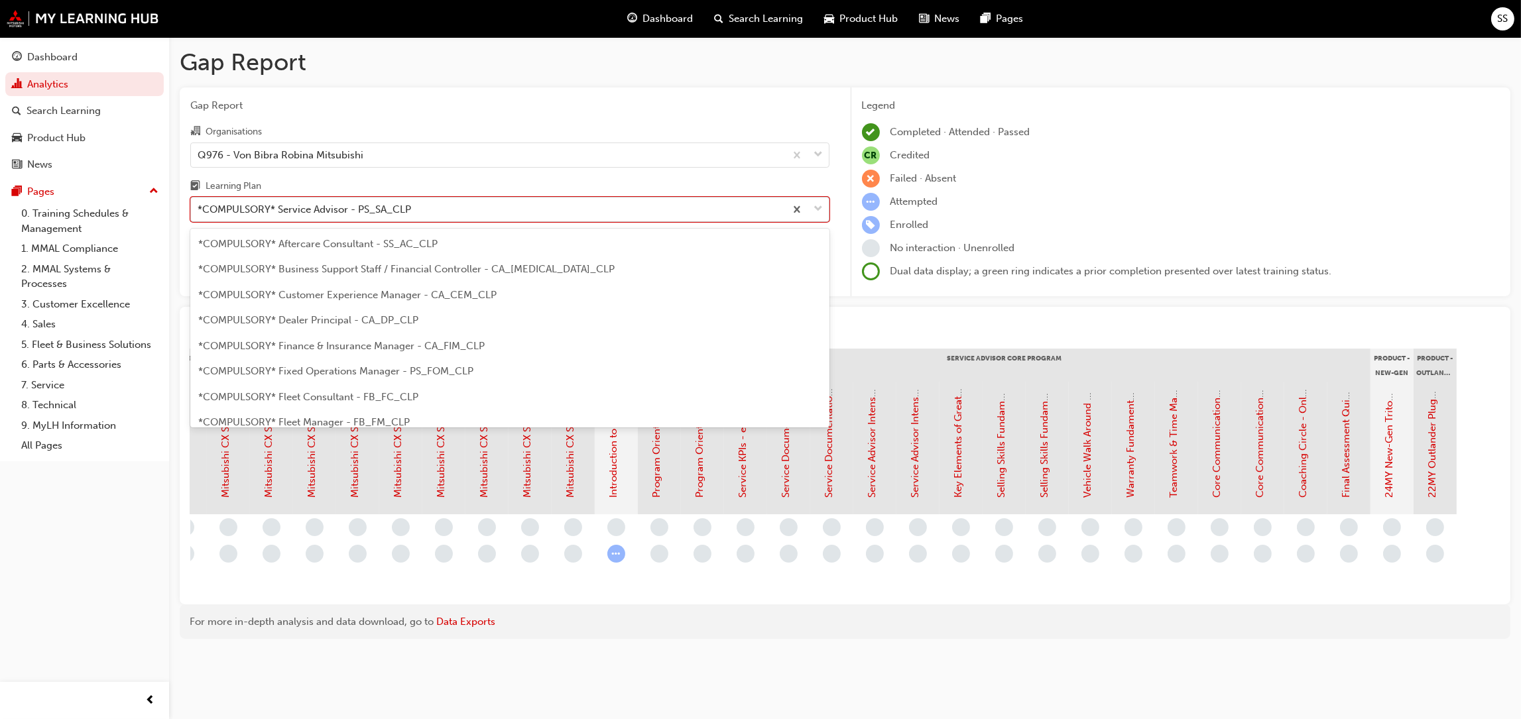
click at [820, 209] on span "down-icon" at bounding box center [818, 209] width 9 height 17
click at [199, 209] on input "Learning Plan option *COMPULSORY* Service Advisor - PS_SA_CLP, selected. option…" at bounding box center [198, 208] width 1 height 11
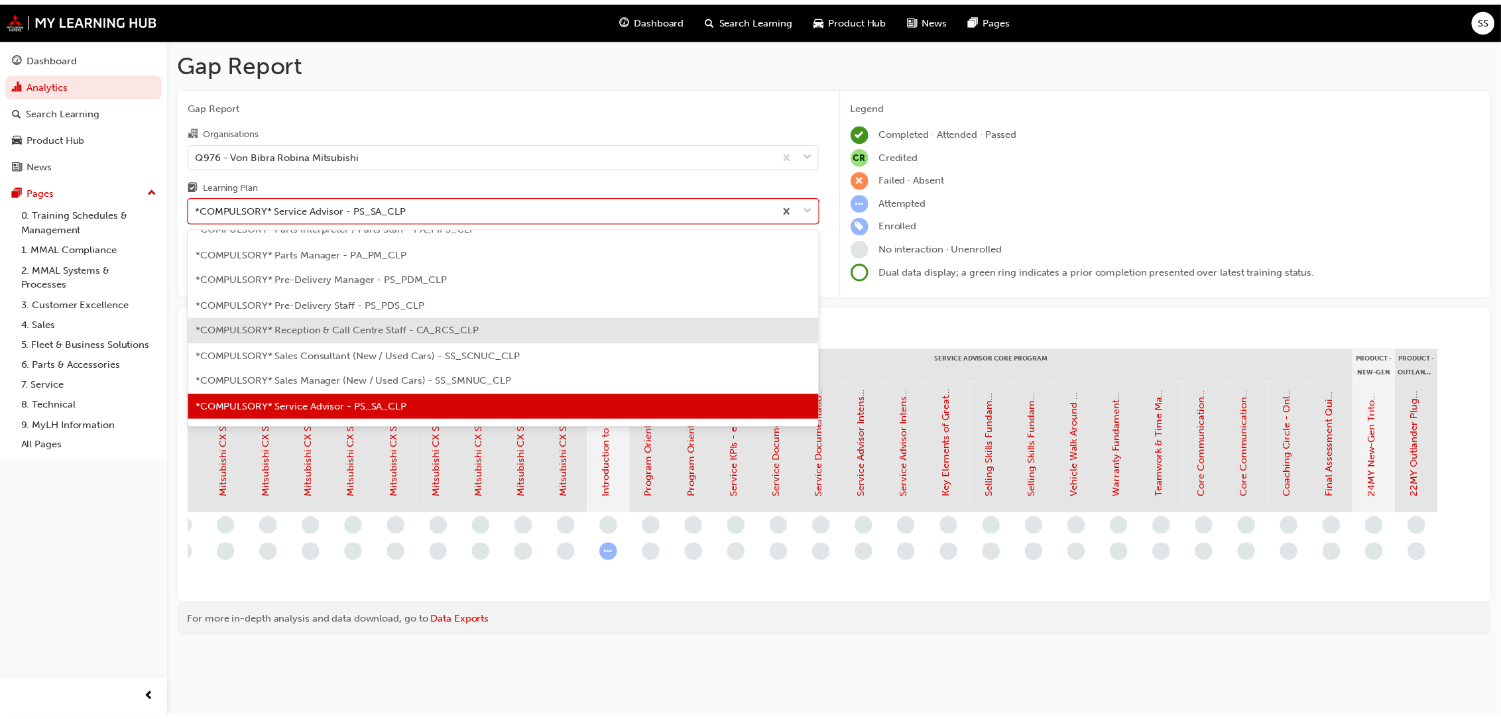
scroll to position [429, 0]
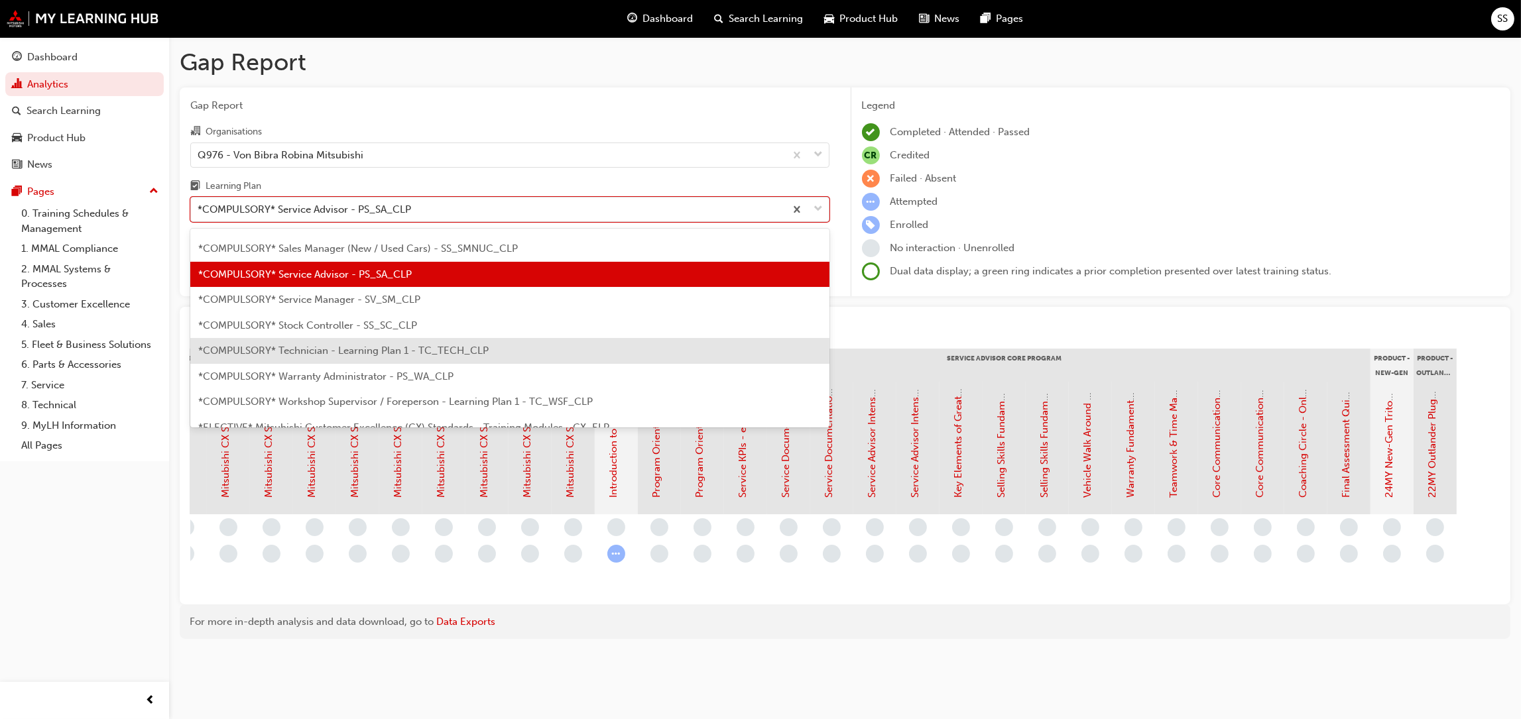
click at [331, 348] on span "*COMPULSORY* Technician - Learning Plan 1 - TC_TECH_CLP" at bounding box center [343, 351] width 290 height 12
